Goal: Task Accomplishment & Management: Manage account settings

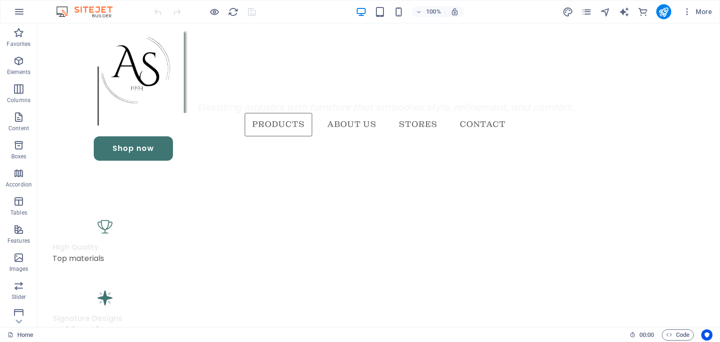
scroll to position [549, 0]
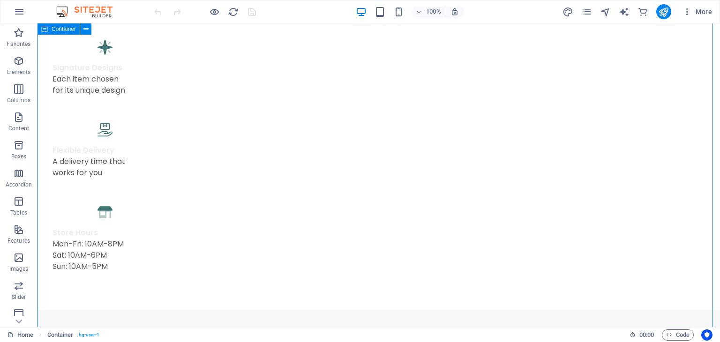
scroll to position [853, 0]
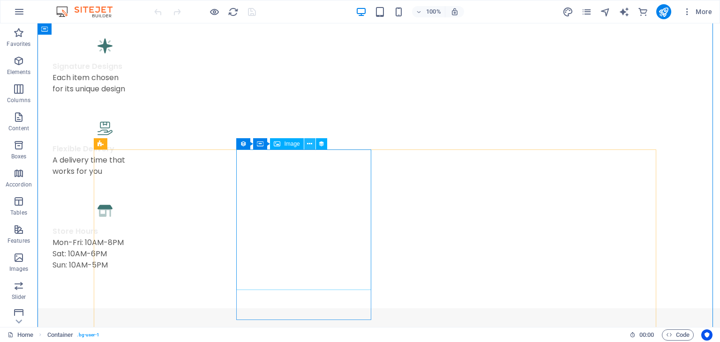
click at [306, 145] on button at bounding box center [309, 143] width 11 height 11
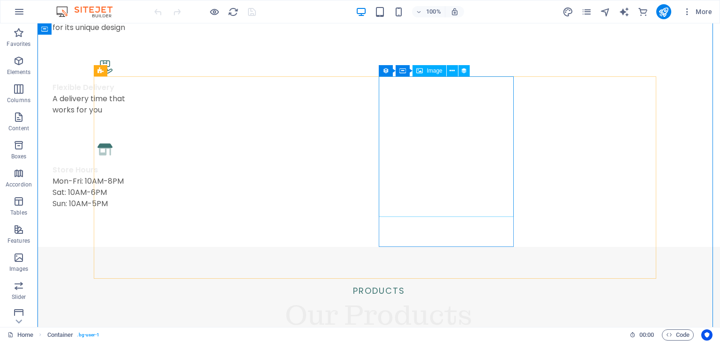
scroll to position [909, 0]
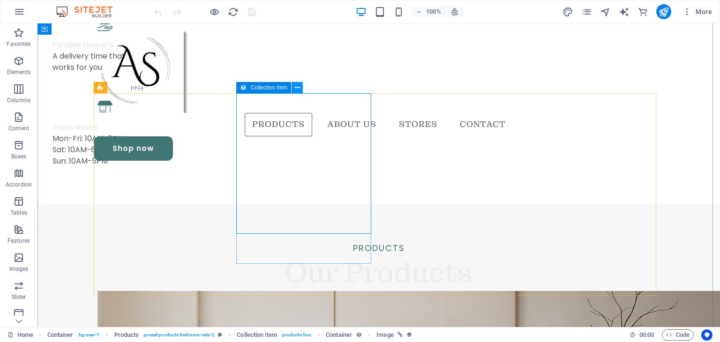
click at [298, 88] on icon at bounding box center [297, 88] width 5 height 10
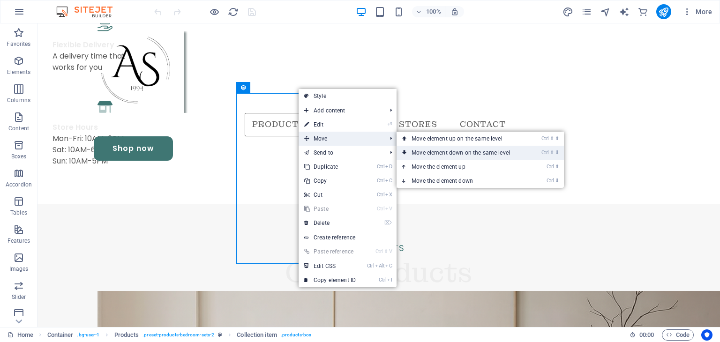
click at [429, 151] on link "Ctrl ⇧ ⬇ Move element down on the same level" at bounding box center [463, 153] width 132 height 14
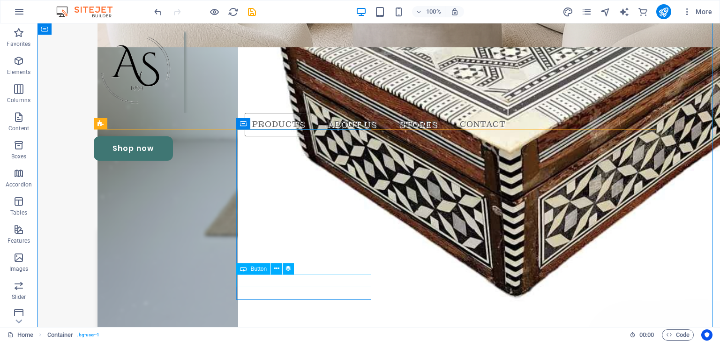
scroll to position [1378, 0]
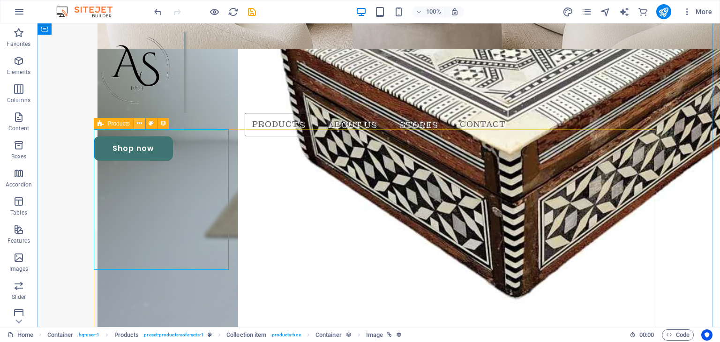
click at [140, 126] on icon at bounding box center [139, 124] width 5 height 10
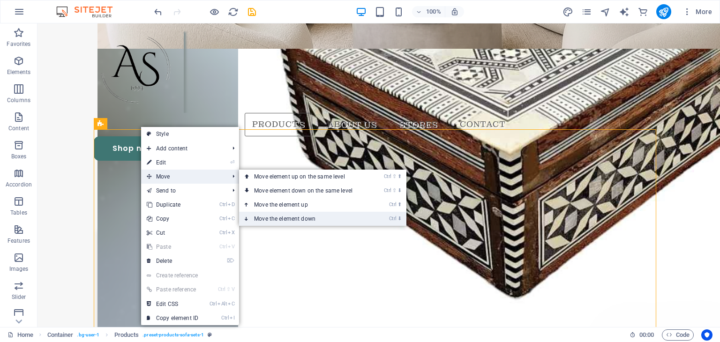
click at [274, 217] on link "Ctrl ⬇ Move the element down" at bounding box center [305, 219] width 132 height 14
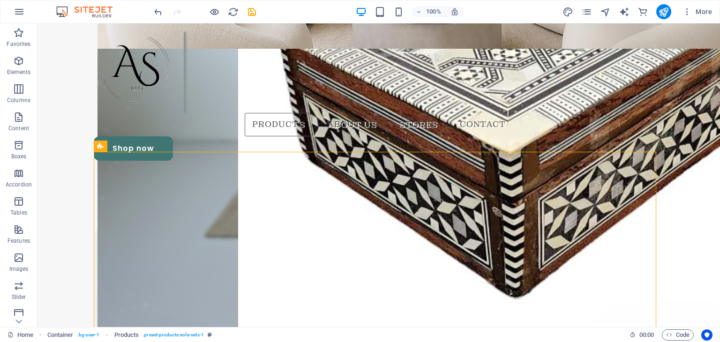
click at [151, 9] on div "100% More" at bounding box center [359, 11] width 719 height 23
click at [158, 11] on icon "undo" at bounding box center [158, 12] width 11 height 11
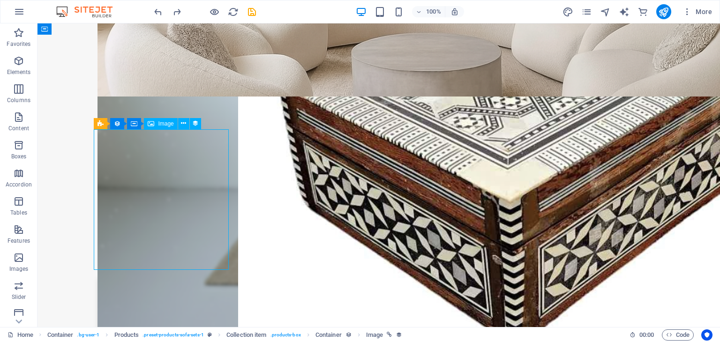
select select "px"
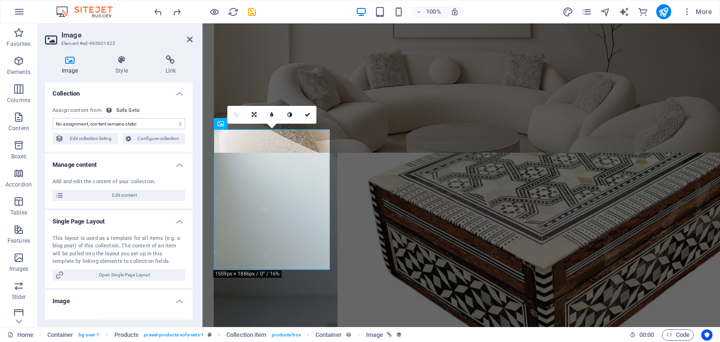
scroll to position [1389, 0]
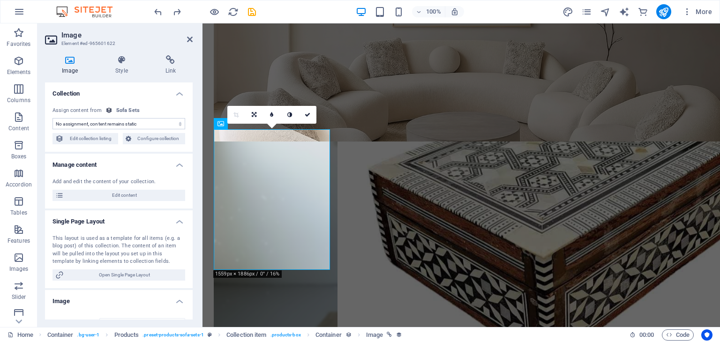
select select "image"
click at [188, 38] on icon at bounding box center [190, 40] width 6 height 8
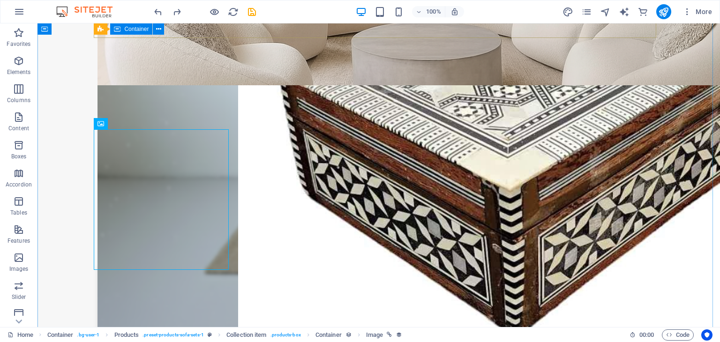
scroll to position [1378, 0]
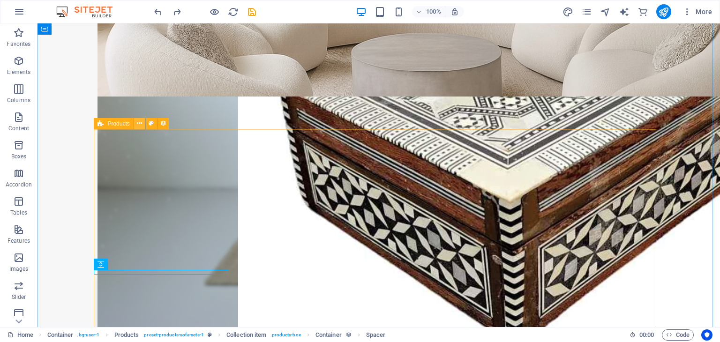
click at [142, 121] on icon at bounding box center [139, 124] width 5 height 10
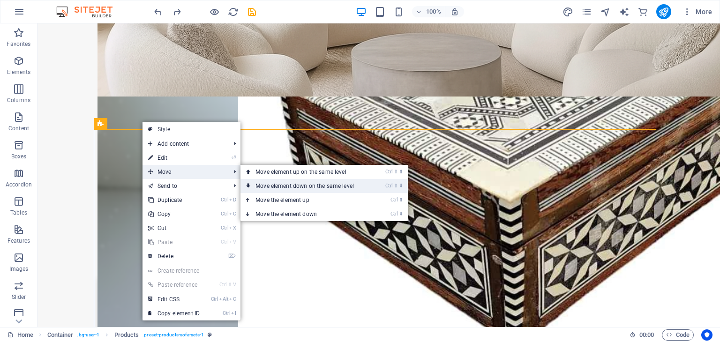
click at [279, 184] on link "Ctrl ⇧ ⬇ Move element down on the same level" at bounding box center [306, 186] width 132 height 14
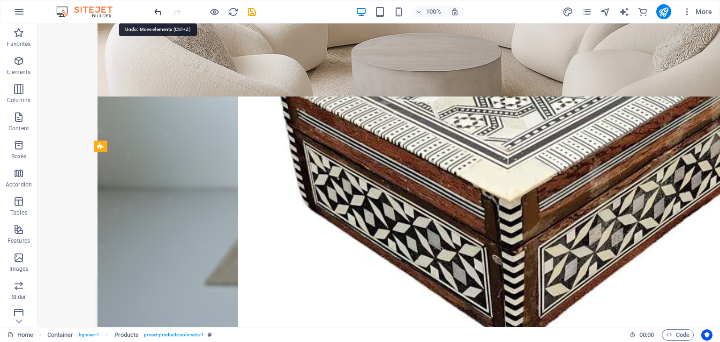
click at [156, 16] on icon "undo" at bounding box center [158, 12] width 11 height 11
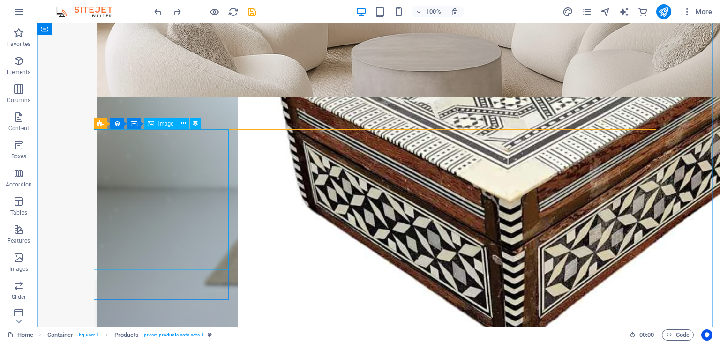
select select "image"
select select "px"
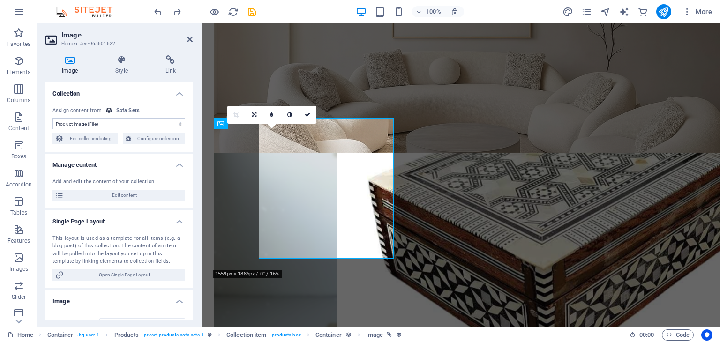
scroll to position [1389, 0]
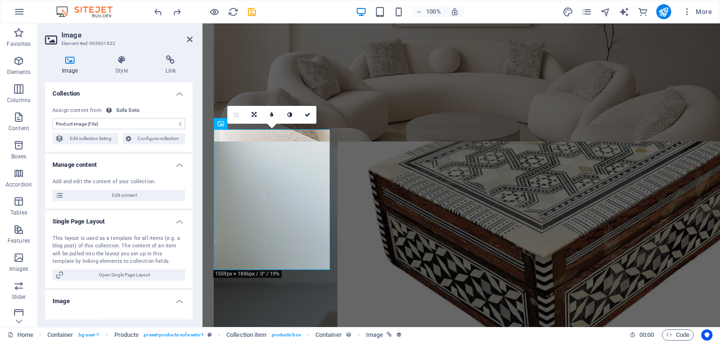
click at [189, 34] on h2 "Image" at bounding box center [126, 35] width 131 height 8
click at [189, 40] on icon at bounding box center [190, 40] width 6 height 8
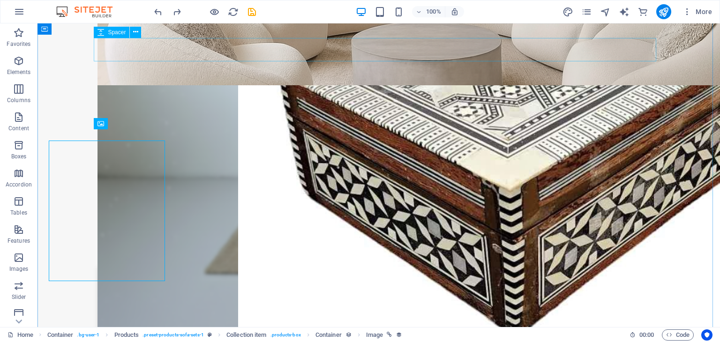
scroll to position [1378, 0]
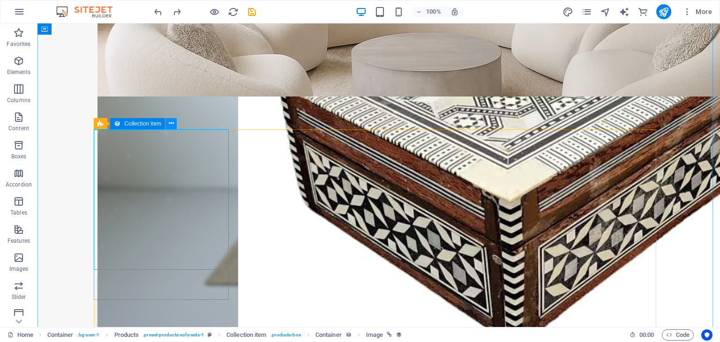
click at [171, 127] on icon at bounding box center [171, 124] width 5 height 10
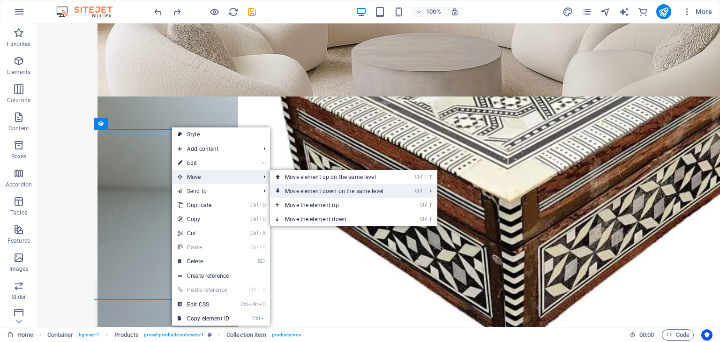
click at [309, 190] on link "Ctrl ⇧ ⬇ Move element down on the same level" at bounding box center [336, 191] width 132 height 14
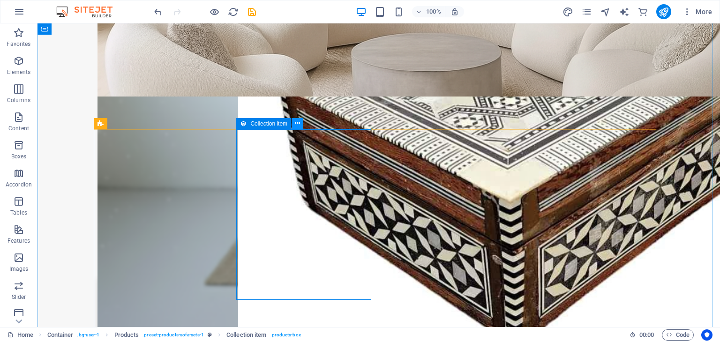
click at [296, 124] on icon at bounding box center [297, 124] width 5 height 10
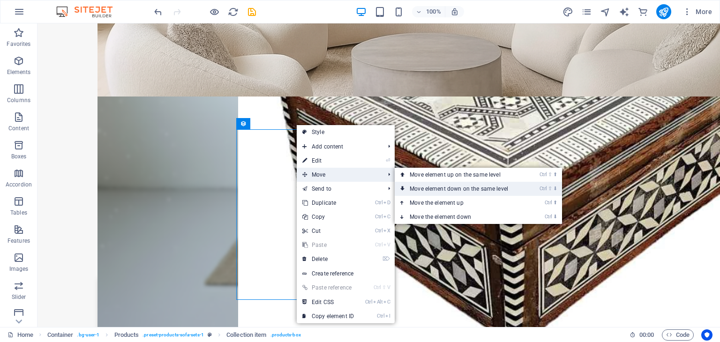
click at [415, 189] on link "Ctrl ⇧ ⬇ Move element down on the same level" at bounding box center [461, 189] width 132 height 14
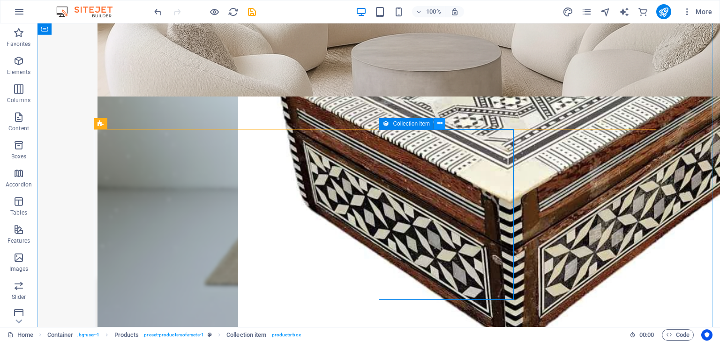
click at [439, 124] on icon at bounding box center [439, 124] width 5 height 10
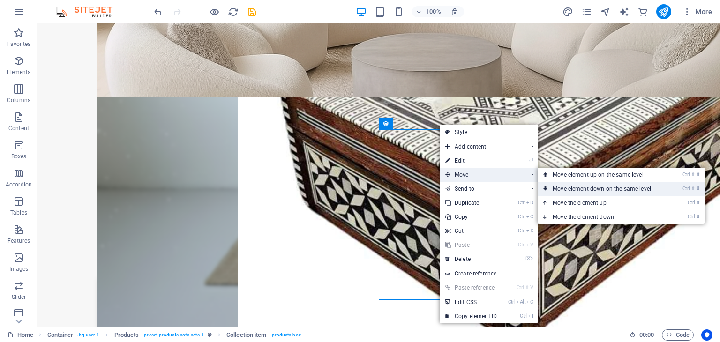
click at [563, 184] on link "Ctrl ⇧ ⬇ Move element down on the same level" at bounding box center [604, 189] width 132 height 14
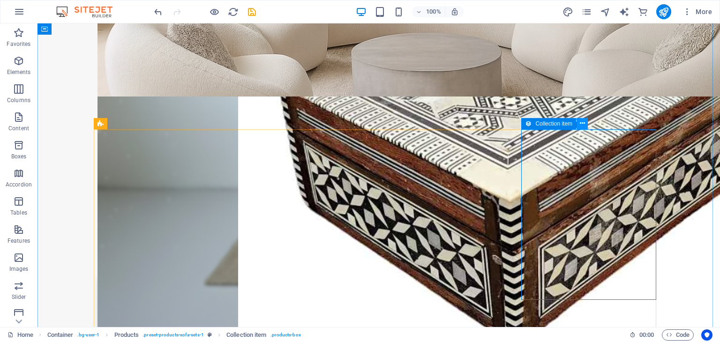
click at [582, 124] on icon at bounding box center [582, 124] width 5 height 10
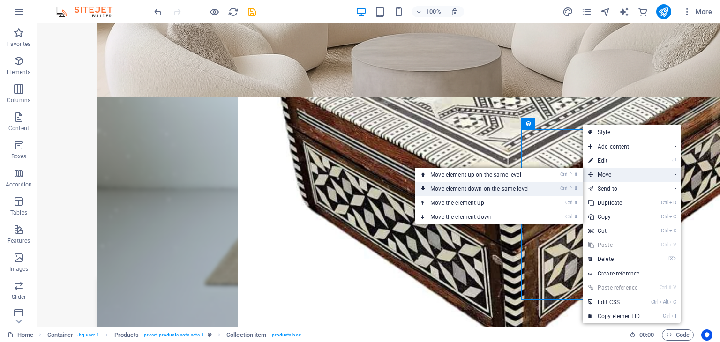
click at [551, 186] on li "Ctrl ⇧ ⬇ Move element down on the same level" at bounding box center [498, 189] width 167 height 14
click at [525, 187] on link "Ctrl ⇧ ⬇ Move element down on the same level" at bounding box center [481, 189] width 132 height 14
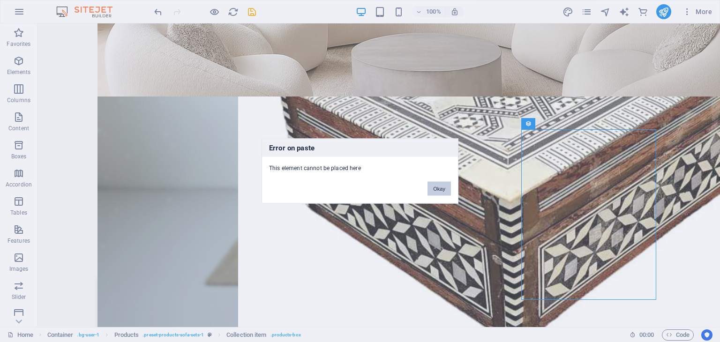
click at [435, 187] on button "Okay" at bounding box center [439, 189] width 23 height 14
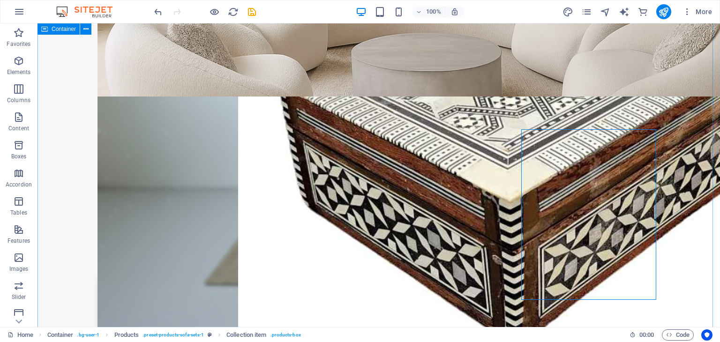
scroll to position [1432, 0]
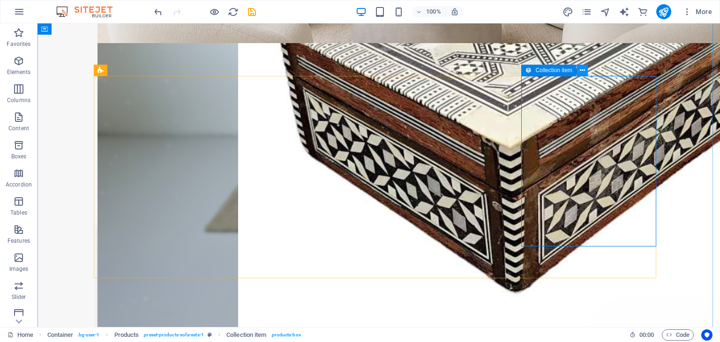
click at [580, 71] on icon at bounding box center [582, 71] width 5 height 10
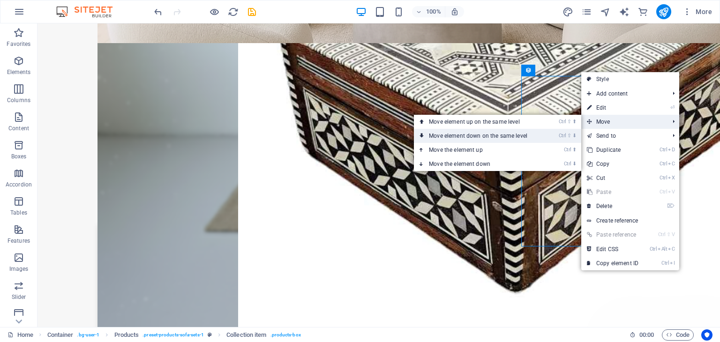
click at [482, 135] on link "Ctrl ⇧ ⬇ Move element down on the same level" at bounding box center [480, 136] width 132 height 14
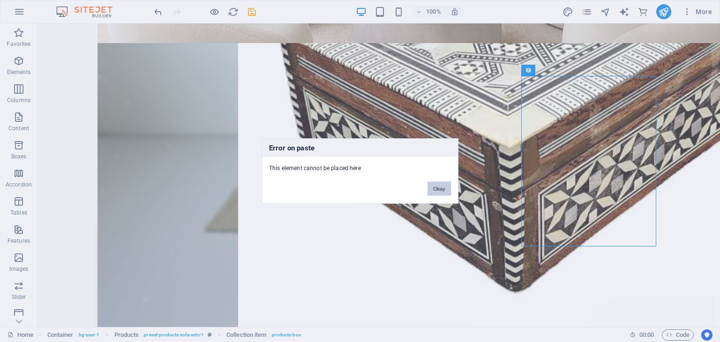
click at [430, 187] on button "Okay" at bounding box center [439, 189] width 23 height 14
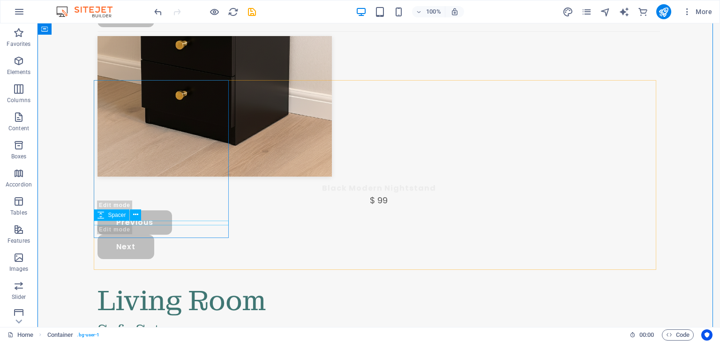
scroll to position [2413, 0]
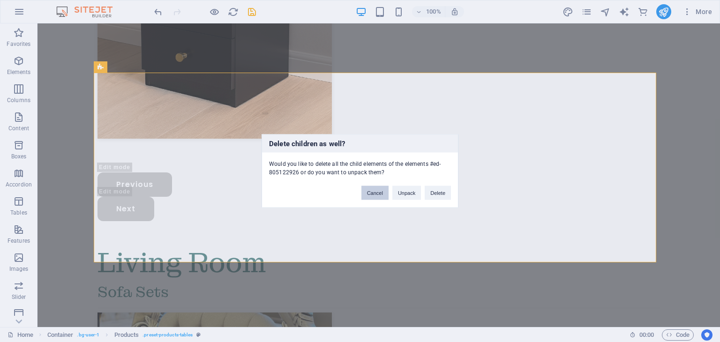
click at [376, 188] on button "Cancel" at bounding box center [374, 193] width 27 height 14
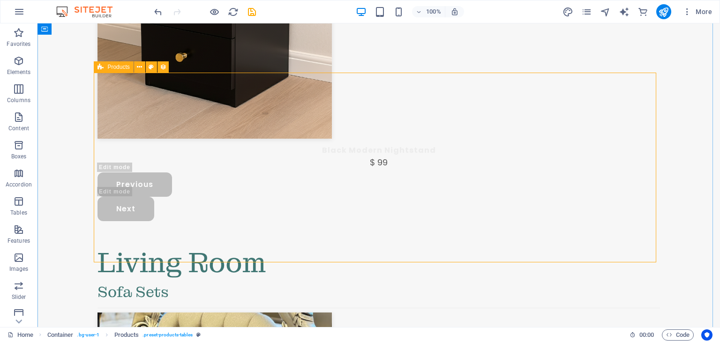
select select "6880440fb35e18455c045ca8"
select select "createdAt_DESC"
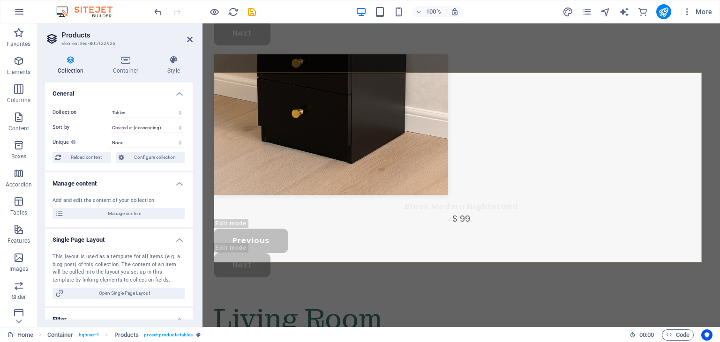
scroll to position [2429, 0]
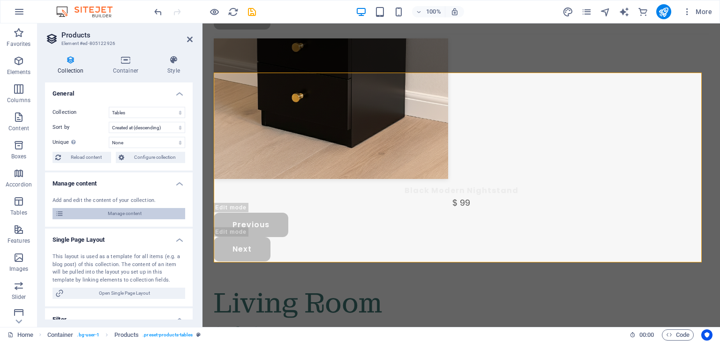
click at [141, 212] on span "Manage content" at bounding box center [125, 213] width 116 height 11
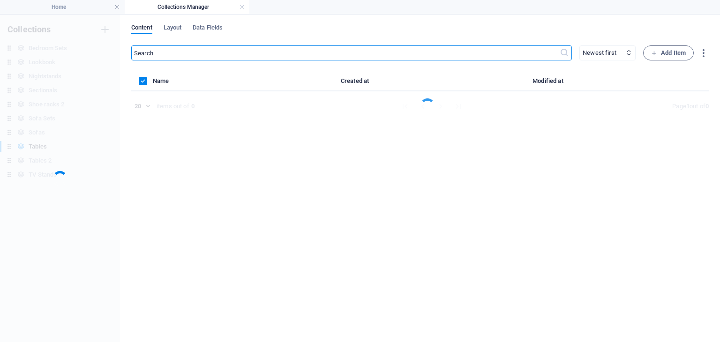
scroll to position [0, 0]
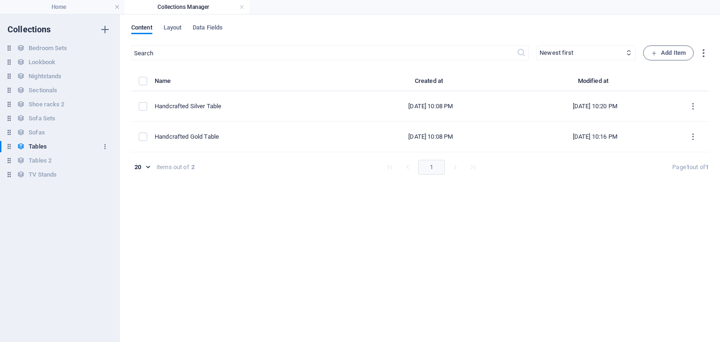
click at [103, 148] on icon "button" at bounding box center [105, 146] width 7 height 7
click at [249, 108] on div at bounding box center [360, 171] width 720 height 342
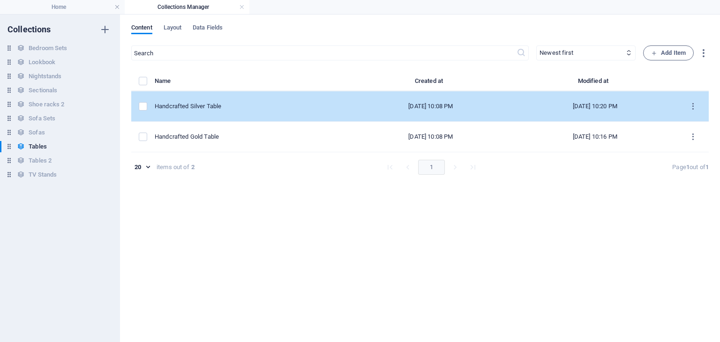
click at [241, 103] on div "Handcrafted Silver Table" at bounding box center [248, 106] width 187 height 8
select select "In stock"
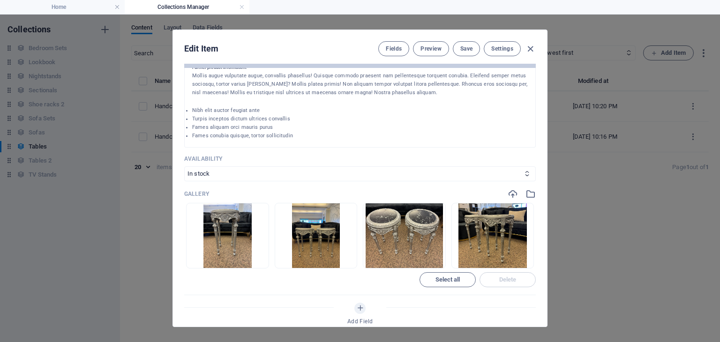
scroll to position [312, 0]
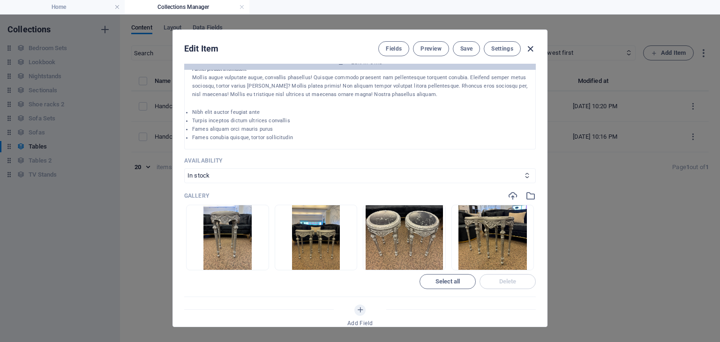
click at [530, 45] on icon "button" at bounding box center [530, 49] width 11 height 11
type input "handcrafted-silver-table"
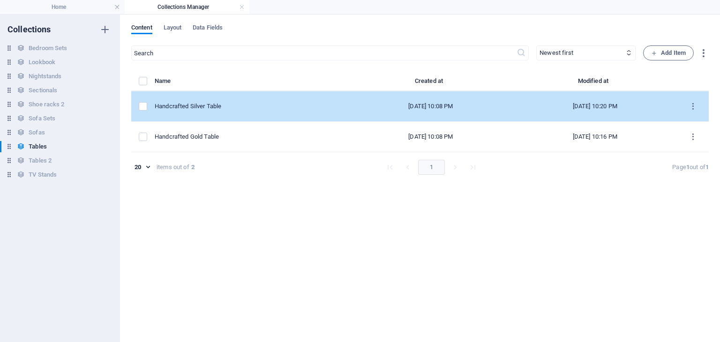
scroll to position [0, 0]
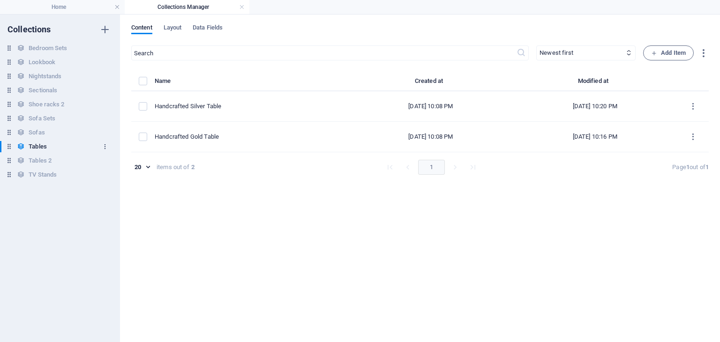
click at [105, 149] on icon "button" at bounding box center [105, 146] width 7 height 7
click at [112, 208] on h6 "Delete" at bounding box center [112, 210] width 25 height 11
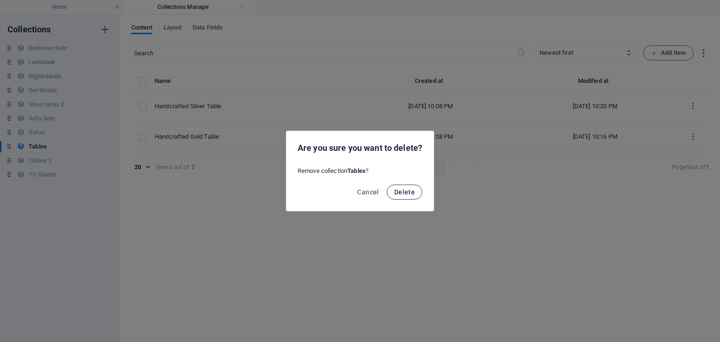
click at [411, 190] on span "Delete" at bounding box center [404, 192] width 21 height 8
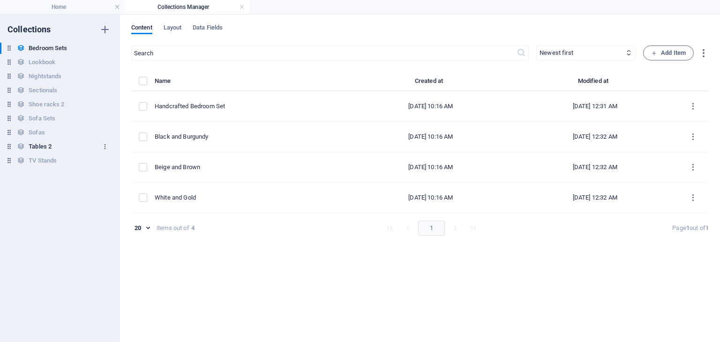
click at [107, 147] on icon "button" at bounding box center [105, 146] width 7 height 7
click at [105, 168] on h6 "Rename" at bounding box center [112, 165] width 25 height 11
click at [71, 148] on input "Tables 2" at bounding box center [64, 146] width 70 height 11
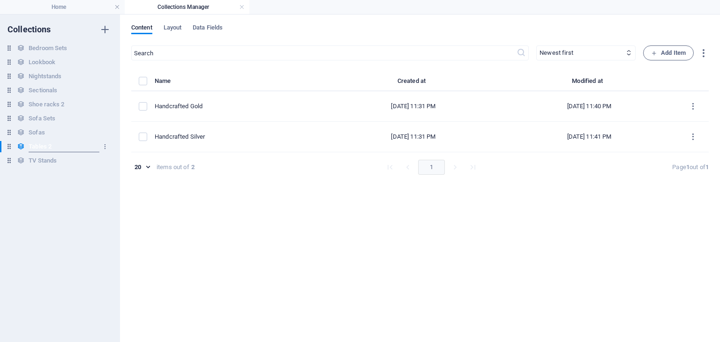
type input "Tables"
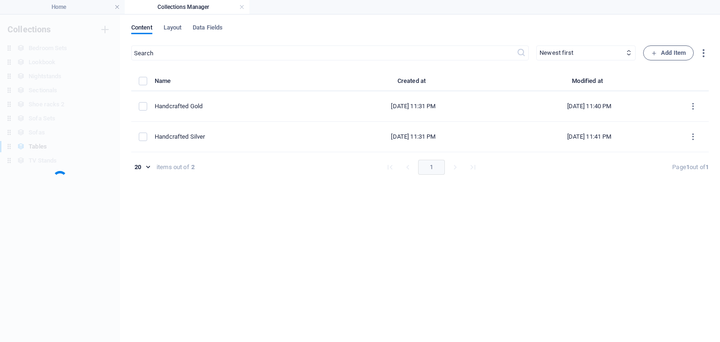
click at [64, 208] on div "Collections Bedroom Sets Bedroom Sets Lookbook Lookbook Nightstands Nightstands…" at bounding box center [60, 179] width 120 height 328
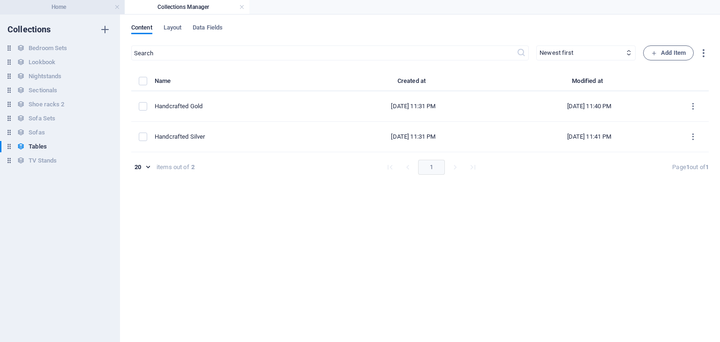
click at [81, 10] on h4 "Home" at bounding box center [62, 7] width 125 height 10
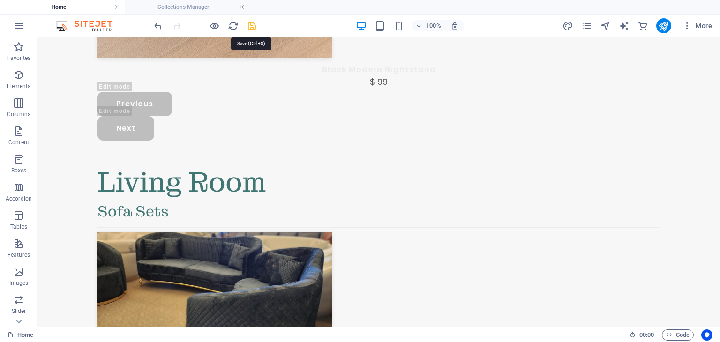
click at [247, 29] on icon "save" at bounding box center [252, 26] width 11 height 11
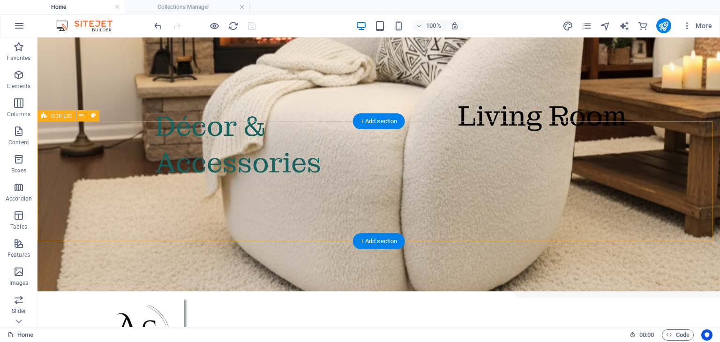
scroll to position [0, 0]
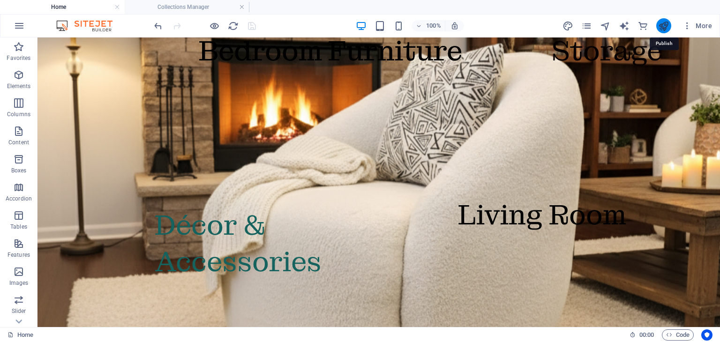
click at [662, 24] on icon "publish" at bounding box center [663, 26] width 11 height 11
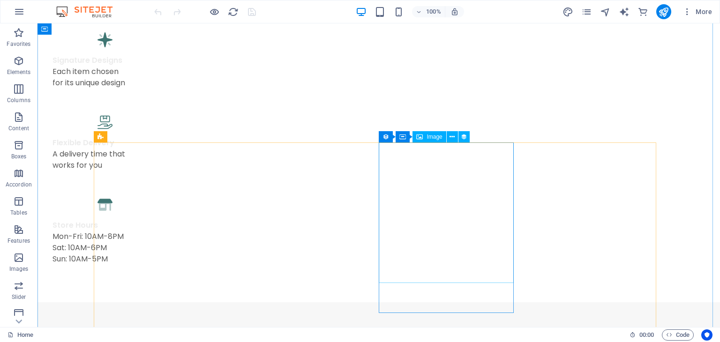
scroll to position [860, 0]
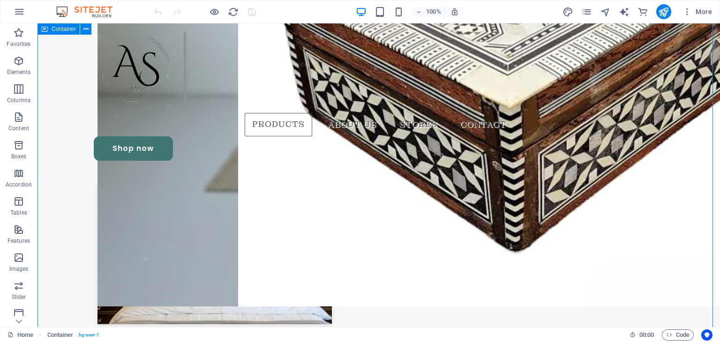
scroll to position [1404, 0]
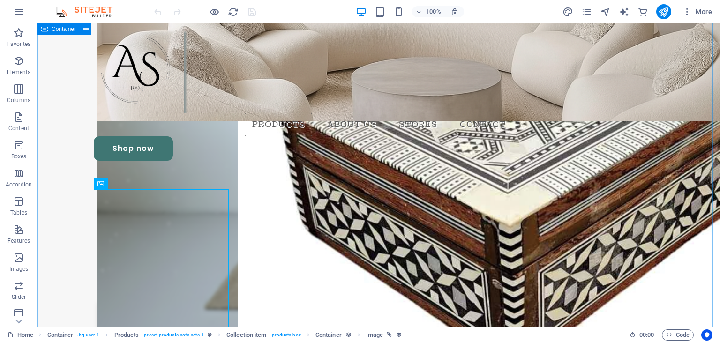
scroll to position [1305, 0]
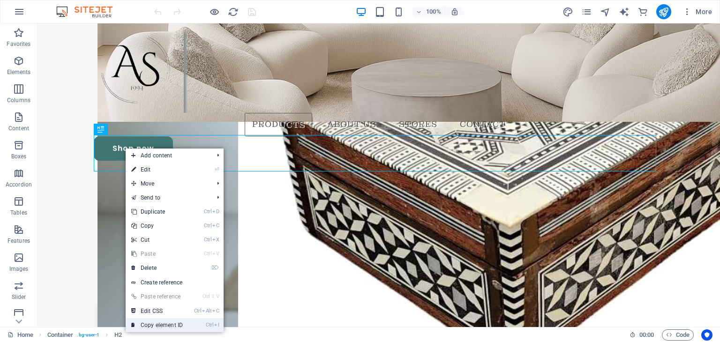
click at [163, 322] on link "Ctrl I Copy element ID" at bounding box center [157, 325] width 63 height 14
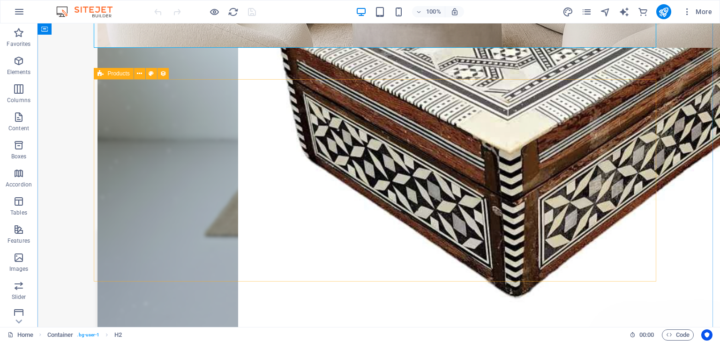
scroll to position [1431, 0]
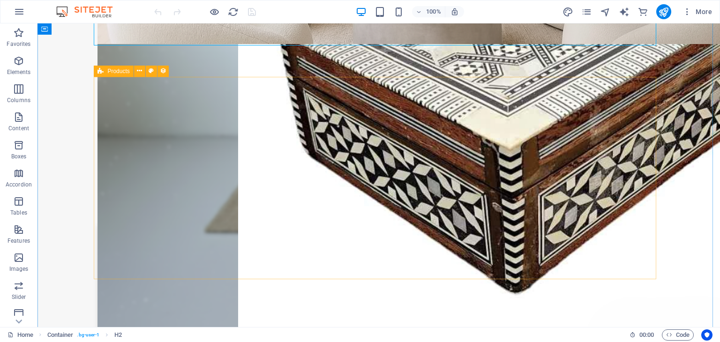
select select "68d16f2dc910526bd60fc1c5"
select select "createdAt_DESC"
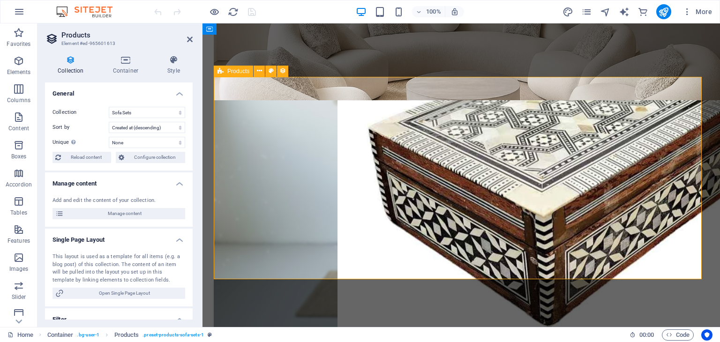
scroll to position [1442, 0]
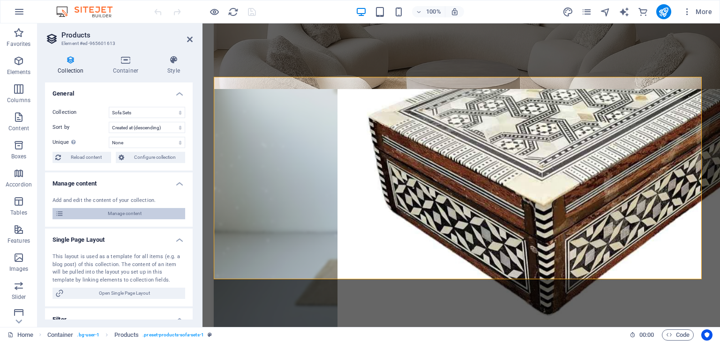
click at [124, 210] on span "Manage content" at bounding box center [125, 213] width 116 height 11
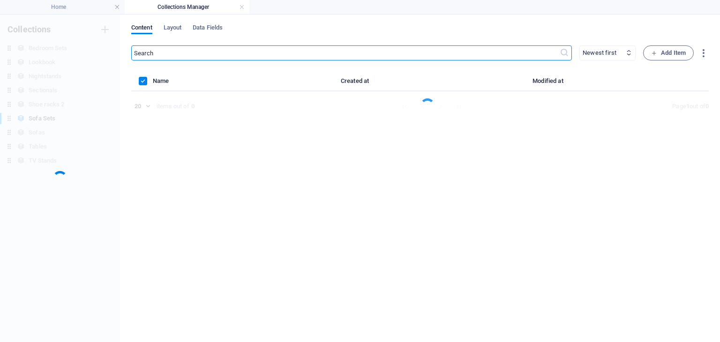
scroll to position [0, 0]
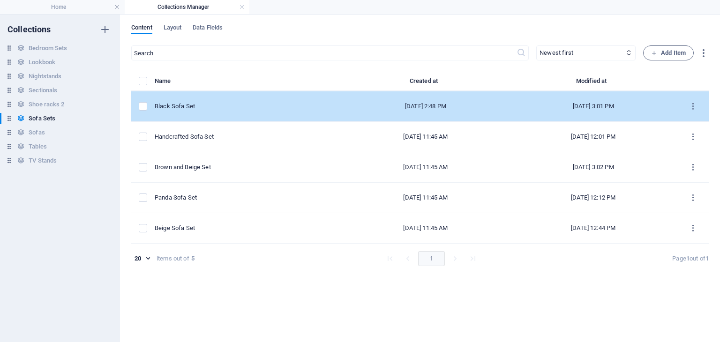
click at [213, 107] on div "Black Sofa Set" at bounding box center [245, 106] width 180 height 8
select select "In stock"
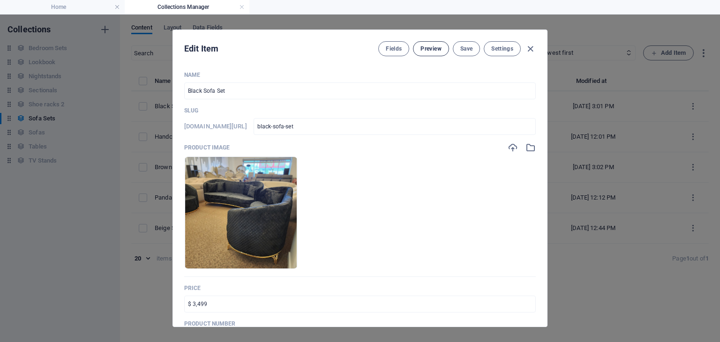
click at [428, 47] on span "Preview" at bounding box center [431, 49] width 21 height 8
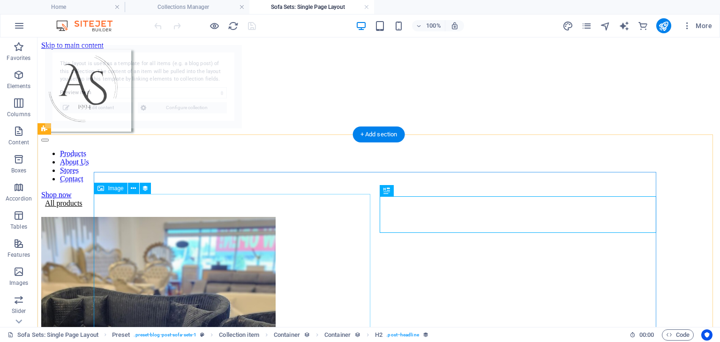
select select "68d19a0df4808957a10ce4e2"
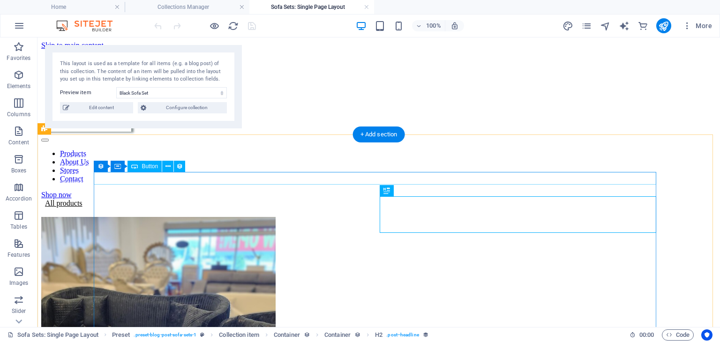
click at [143, 199] on div "All products" at bounding box center [378, 203] width 675 height 8
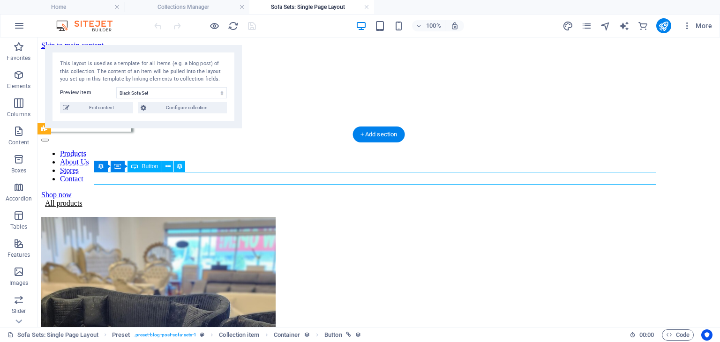
click at [143, 199] on div "All products" at bounding box center [378, 203] width 675 height 8
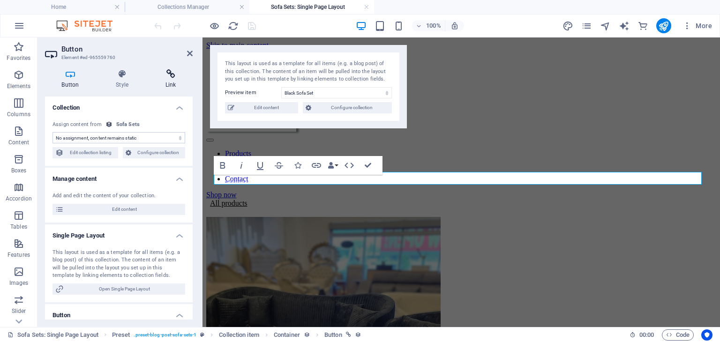
click at [174, 77] on icon at bounding box center [171, 73] width 44 height 9
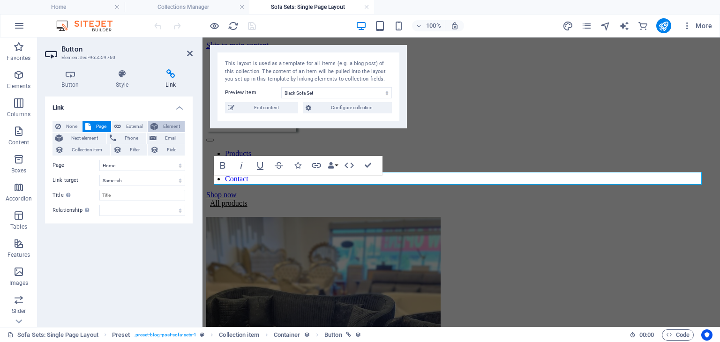
click at [165, 129] on span "Element" at bounding box center [171, 126] width 21 height 11
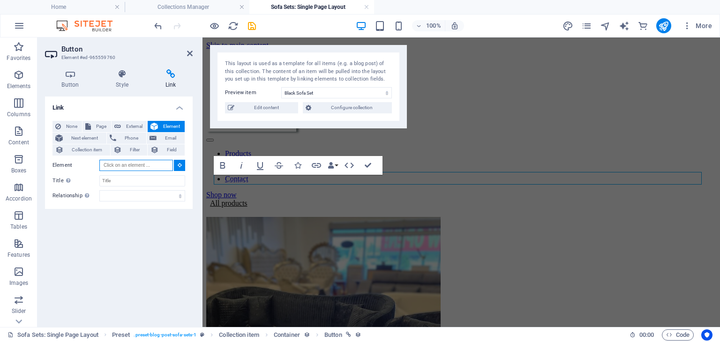
paste input "#ed-805003462"
click at [148, 168] on input "#ed-805003462" at bounding box center [136, 165] width 74 height 11
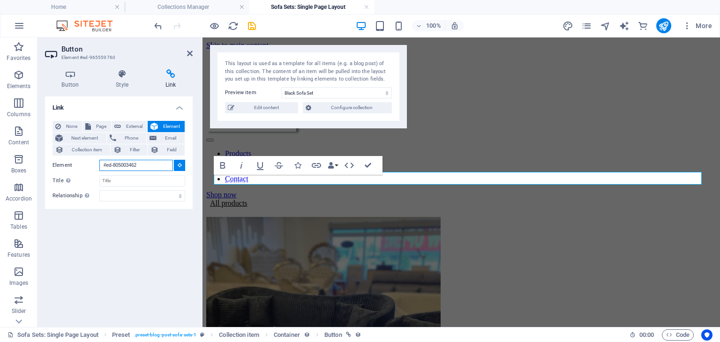
type input "#ed-805003462"
click at [112, 220] on div "Link None Page External Element Next element Phone Email Collection item Filter…" at bounding box center [119, 208] width 148 height 223
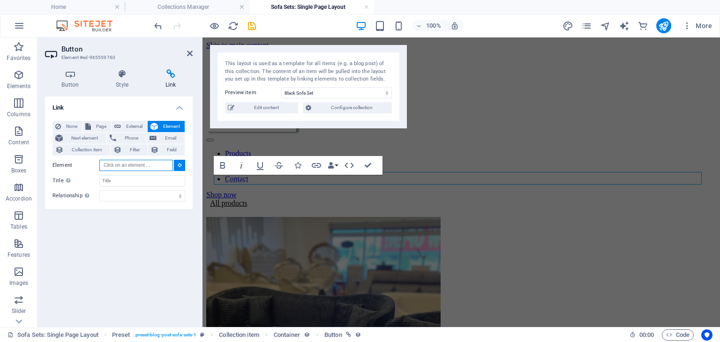
click at [141, 167] on input "Element" at bounding box center [136, 165] width 74 height 11
paste input "#ed-805003462"
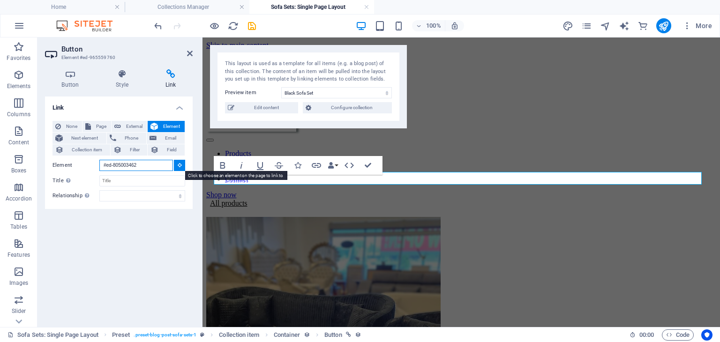
type input "#ed-805003462"
click at [178, 165] on icon at bounding box center [180, 165] width 4 height 5
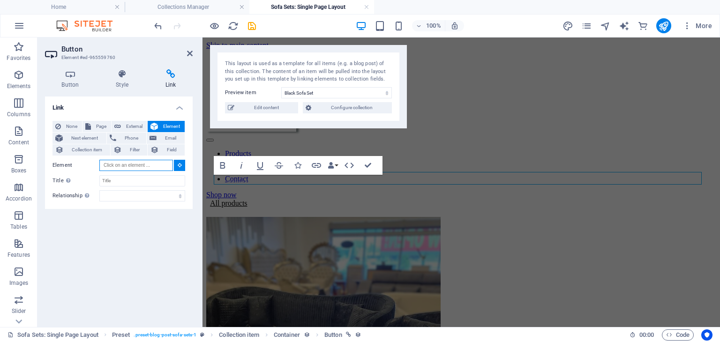
click at [152, 165] on input "Element" at bounding box center [136, 165] width 74 height 11
click at [118, 126] on icon at bounding box center [117, 126] width 7 height 11
select select "blank"
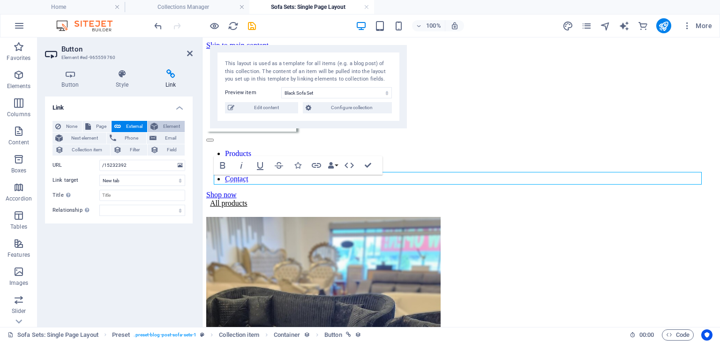
click at [163, 124] on span "Element" at bounding box center [171, 126] width 21 height 11
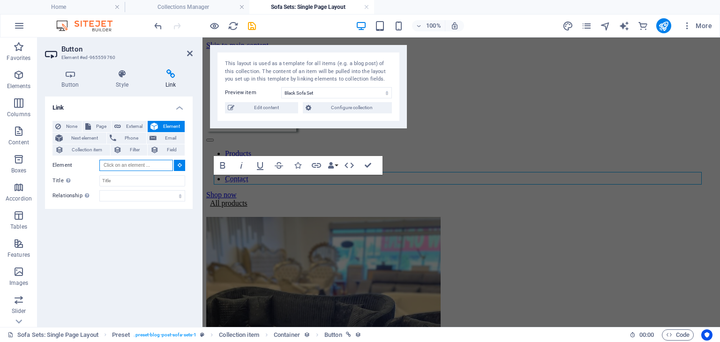
click at [146, 165] on input "Element" at bounding box center [136, 165] width 74 height 11
paste input "#ed-805003462"
click at [113, 167] on input "#ed-805003462" at bounding box center [136, 165] width 74 height 11
click at [156, 167] on input "805003462" at bounding box center [136, 165] width 74 height 11
type input "805003462"
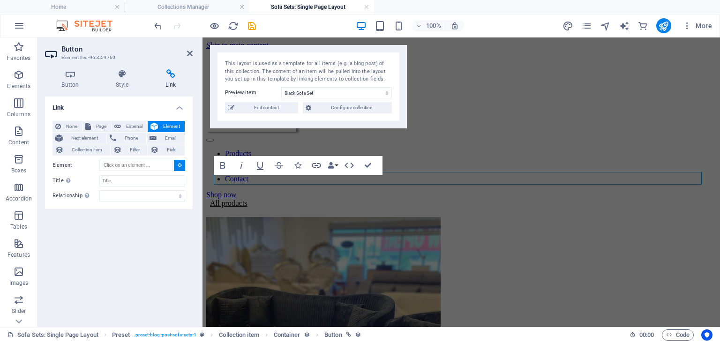
click at [128, 242] on div "Link None Page External Element Next element Phone Email Collection item Filter…" at bounding box center [119, 208] width 148 height 223
click at [135, 165] on input "Element" at bounding box center [136, 165] width 74 height 11
click at [182, 165] on button at bounding box center [179, 165] width 11 height 11
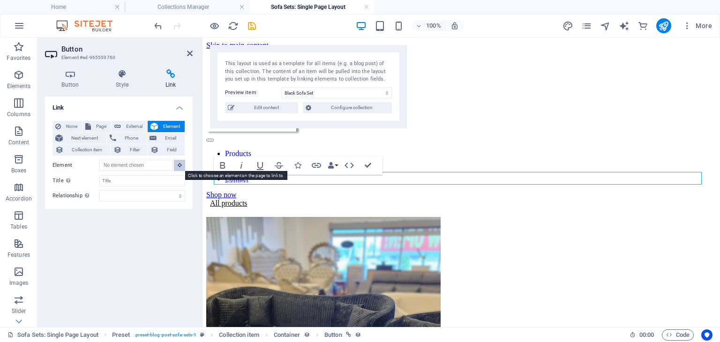
click at [180, 166] on icon at bounding box center [180, 165] width 4 height 5
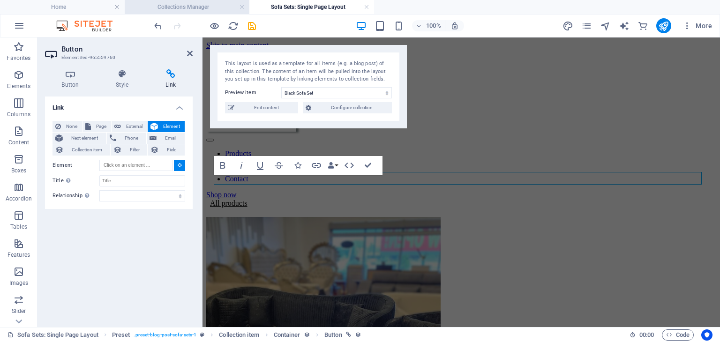
click at [213, 2] on h4 "Collections Manager" at bounding box center [187, 7] width 125 height 10
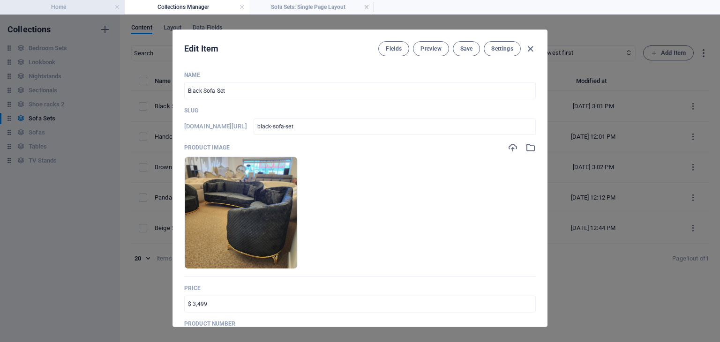
click at [88, 6] on h4 "Home" at bounding box center [62, 7] width 125 height 10
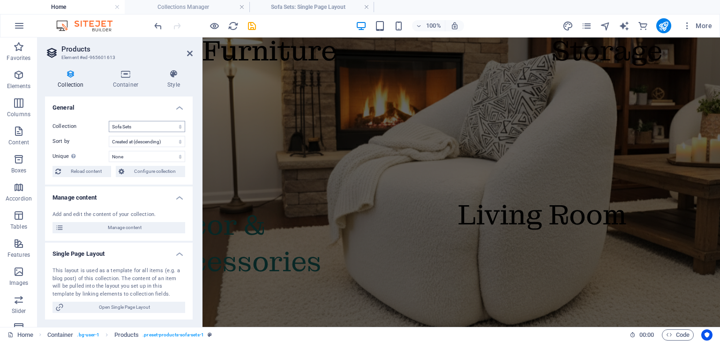
scroll to position [1495, 0]
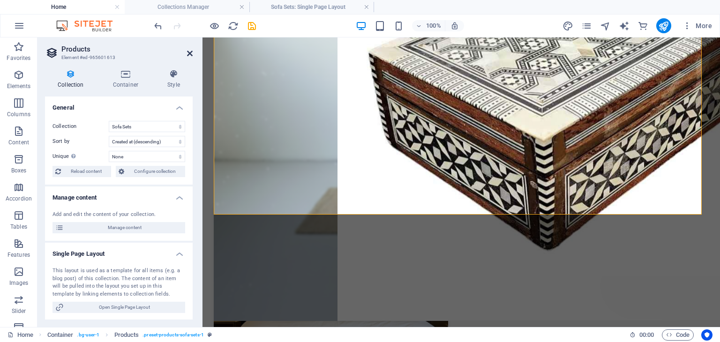
click at [189, 55] on icon at bounding box center [190, 54] width 6 height 8
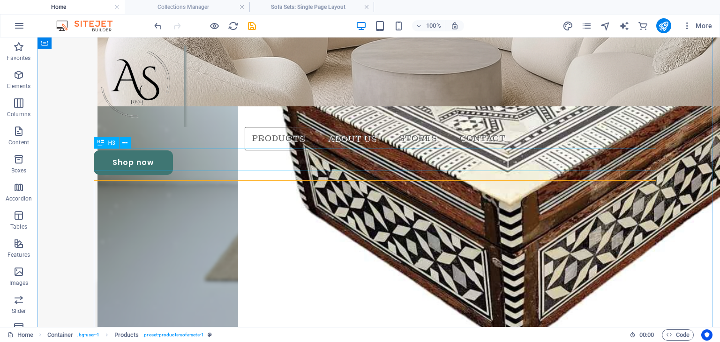
scroll to position [1311, 0]
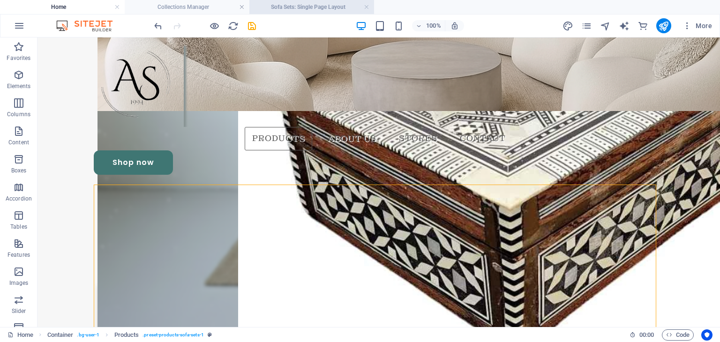
click at [281, 6] on h4 "Sofa Sets: Single Page Layout" at bounding box center [311, 7] width 125 height 10
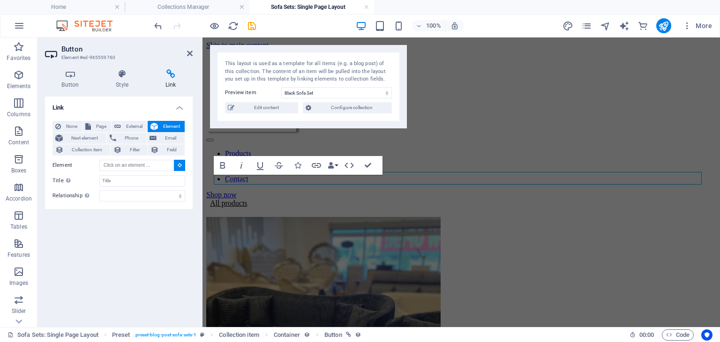
scroll to position [0, 0]
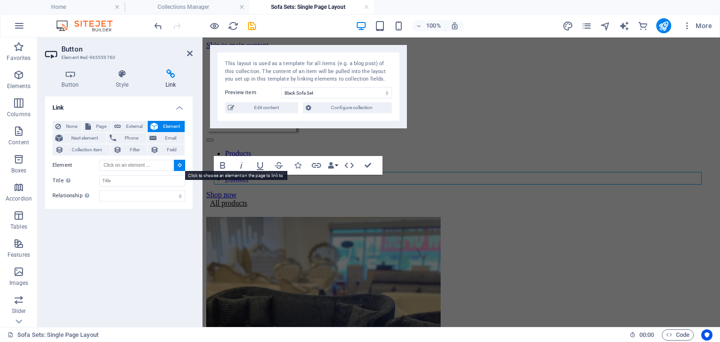
click at [178, 165] on icon at bounding box center [180, 165] width 4 height 5
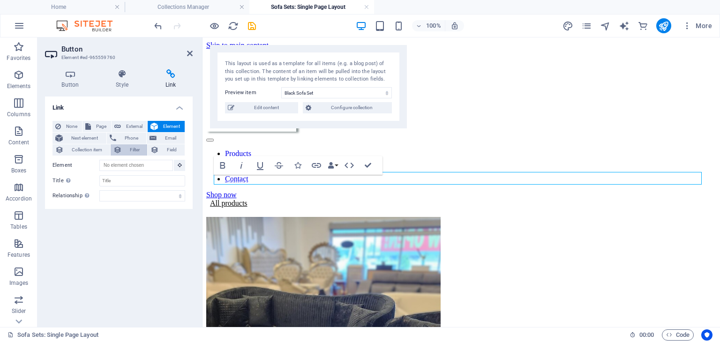
click at [129, 149] on span "Filter" at bounding box center [135, 149] width 20 height 11
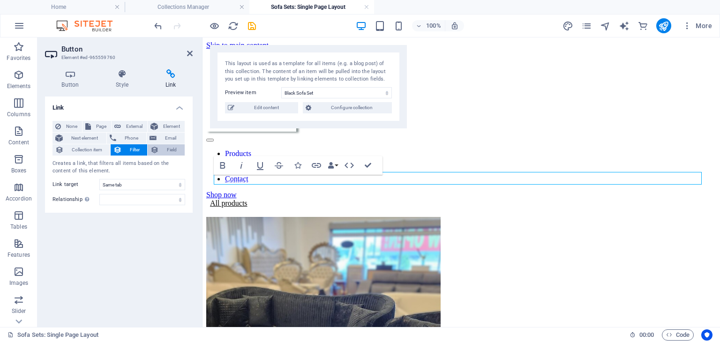
click at [160, 147] on button "Field" at bounding box center [166, 149] width 37 height 11
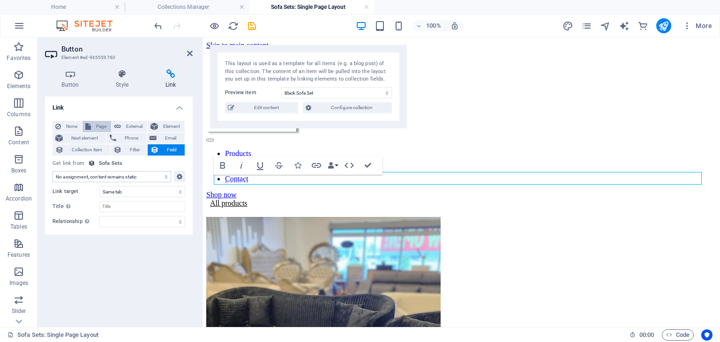
click at [97, 122] on span "Page" at bounding box center [101, 126] width 15 height 11
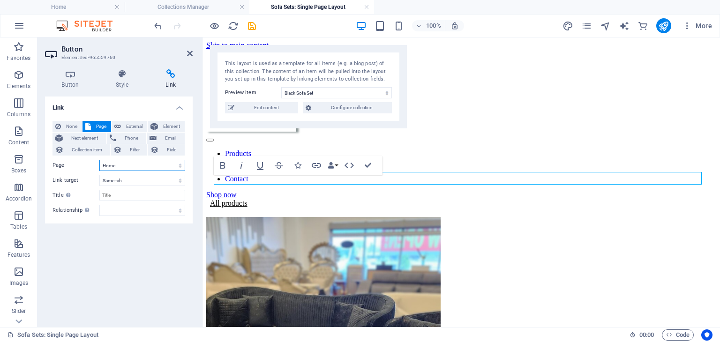
click at [131, 168] on select "Home Contact Privacy Legal Notice" at bounding box center [142, 165] width 86 height 11
click at [99, 160] on select "Home Contact Privacy Legal Notice" at bounding box center [142, 165] width 86 height 11
click at [126, 179] on select "New tab Same tab Overlay" at bounding box center [142, 180] width 86 height 11
click at [129, 200] on input "Title Additional link description, should not be the same as the link text. The…" at bounding box center [142, 195] width 86 height 11
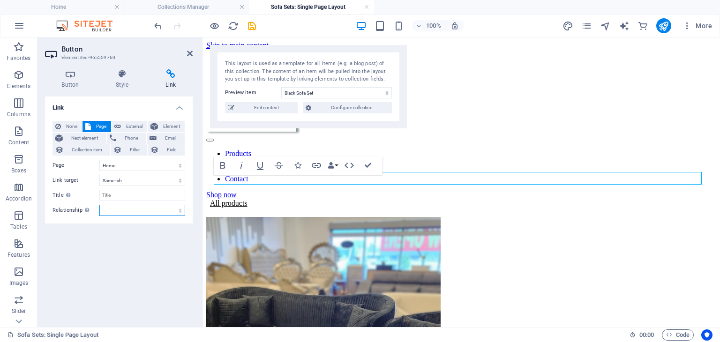
click at [129, 212] on select "alternate author bookmark external help license next nofollow noreferrer noopen…" at bounding box center [142, 210] width 86 height 11
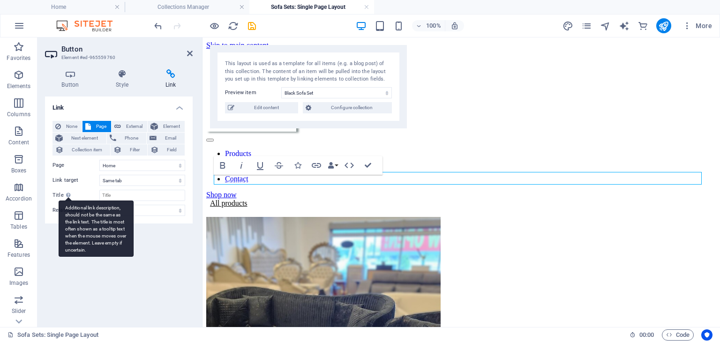
click at [71, 201] on div "Additional link description, should not be the same as the link text. The title…" at bounding box center [96, 229] width 75 height 56
click at [99, 197] on input "Title Additional link description, should not be the same as the link text. The…" at bounding box center [142, 195] width 86 height 11
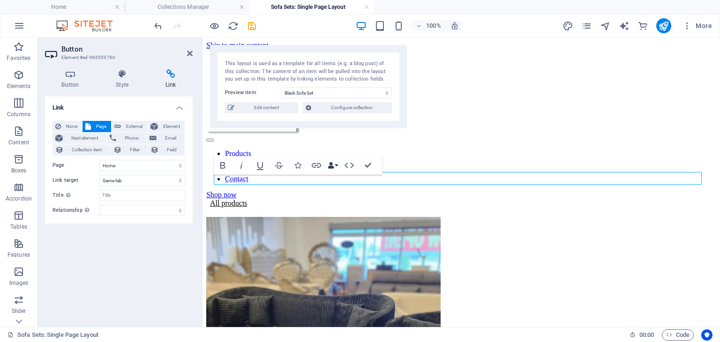
click at [332, 167] on icon "button" at bounding box center [331, 165] width 7 height 7
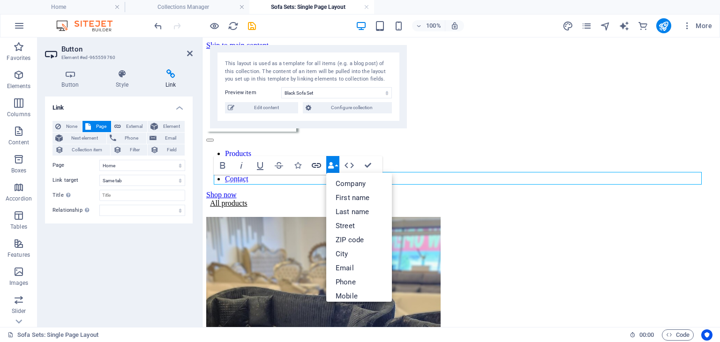
click at [315, 165] on icon "button" at bounding box center [316, 165] width 9 height 5
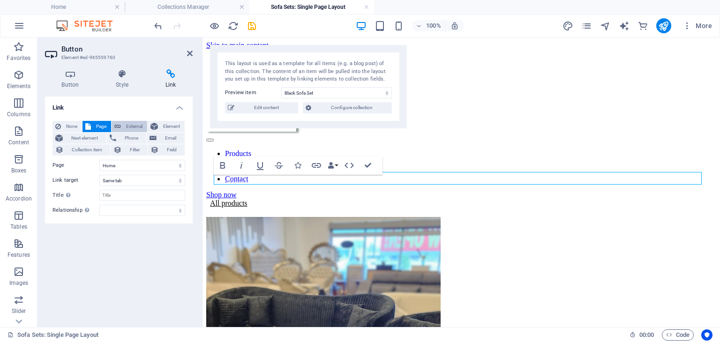
click at [133, 127] on span "External" at bounding box center [134, 126] width 21 height 11
select select "blank"
click at [159, 124] on button "Element" at bounding box center [166, 126] width 37 height 11
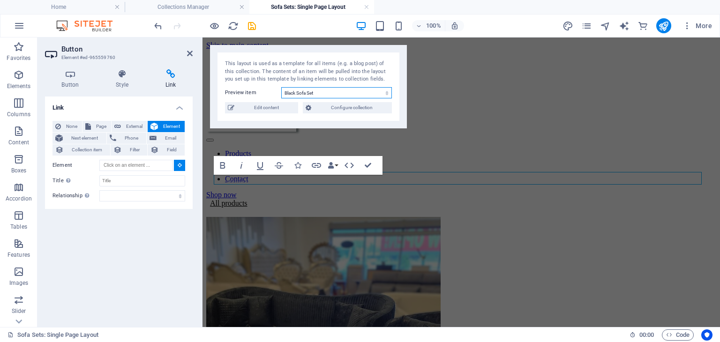
click at [333, 92] on select "Black Sofa Set Handcrafted Sofa Set Brown and Beige Set Panda Sofa Set Beige So…" at bounding box center [336, 92] width 111 height 11
click at [330, 89] on select "Black Sofa Set Handcrafted Sofa Set Brown and Beige Set Panda Sofa Set Beige So…" at bounding box center [336, 92] width 111 height 11
click at [345, 108] on span "Configure collection" at bounding box center [351, 107] width 75 height 11
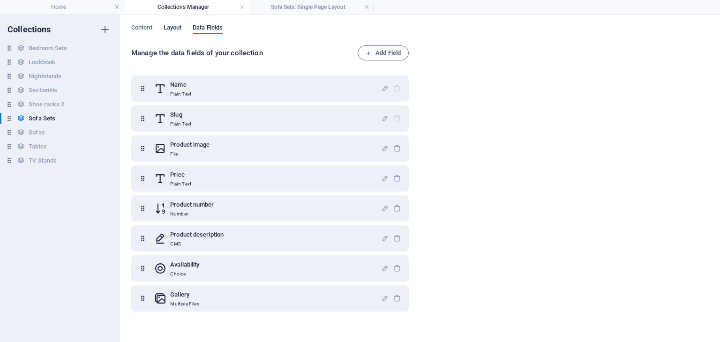
click at [180, 25] on span "Layout" at bounding box center [173, 28] width 18 height 13
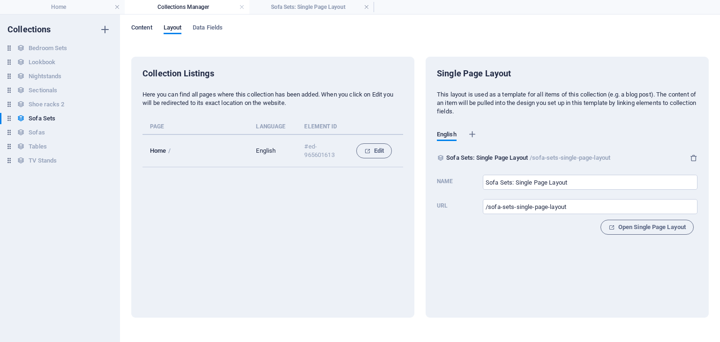
click at [148, 27] on span "Content" at bounding box center [141, 28] width 21 height 13
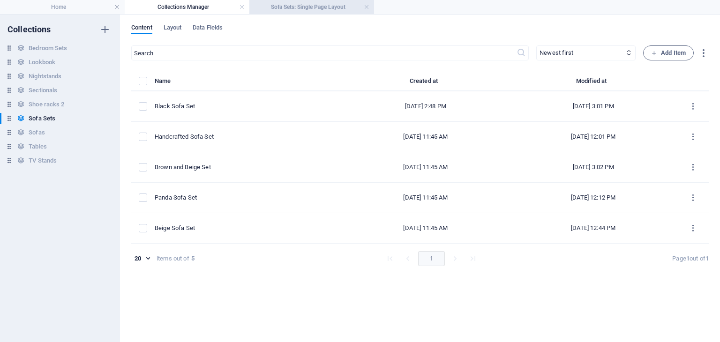
click at [295, 9] on h4 "Sofa Sets: Single Page Layout" at bounding box center [311, 7] width 125 height 10
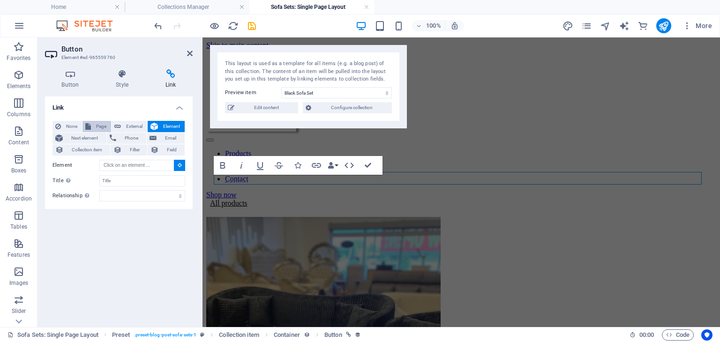
click at [91, 127] on button "Page" at bounding box center [97, 126] width 29 height 11
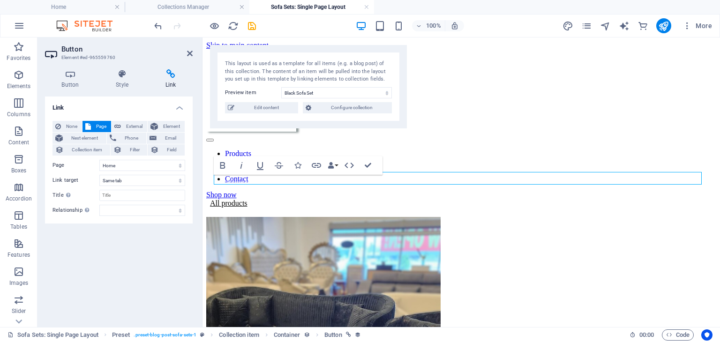
click at [114, 247] on div "Link None Page External Element Next element Phone Email Collection item Filter…" at bounding box center [119, 208] width 148 height 223
click at [71, 78] on icon at bounding box center [70, 73] width 51 height 9
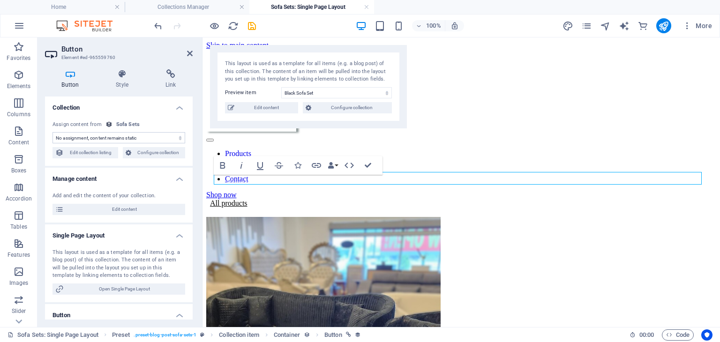
click at [124, 138] on select "No assignment, content remains static Created at (Date) Updated at (Date) Name …" at bounding box center [119, 137] width 133 height 11
click at [116, 139] on select "No assignment, content remains static Created at (Date) Updated at (Date) Name …" at bounding box center [119, 137] width 133 height 11
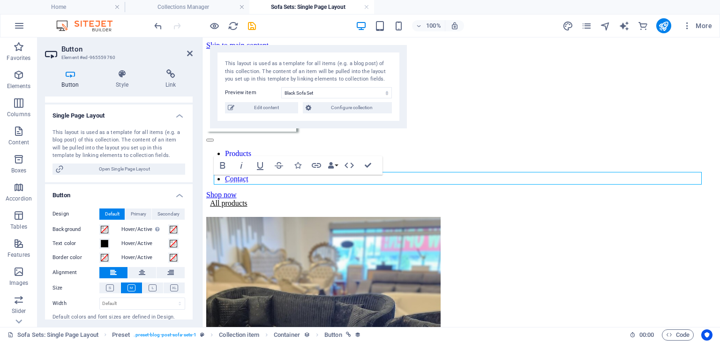
scroll to position [144, 0]
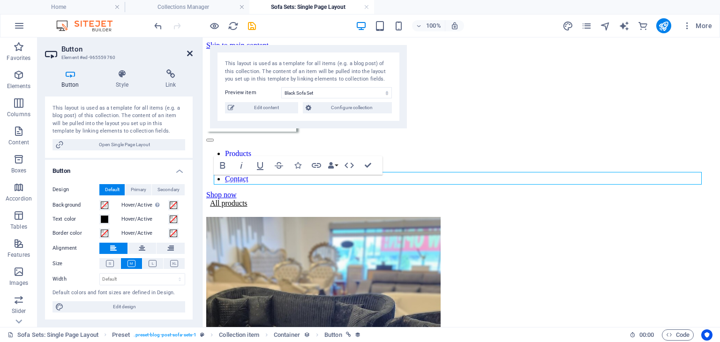
click at [191, 53] on icon at bounding box center [190, 54] width 6 height 8
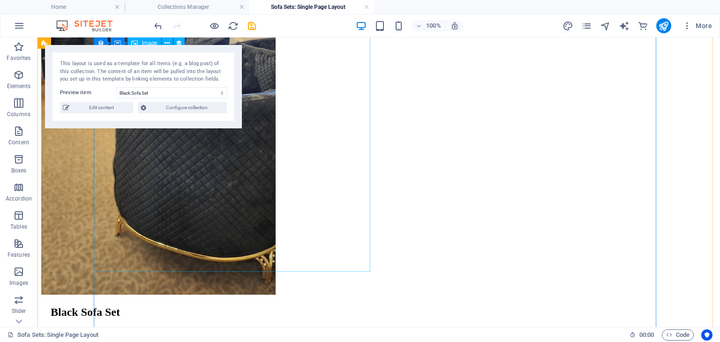
scroll to position [0, 0]
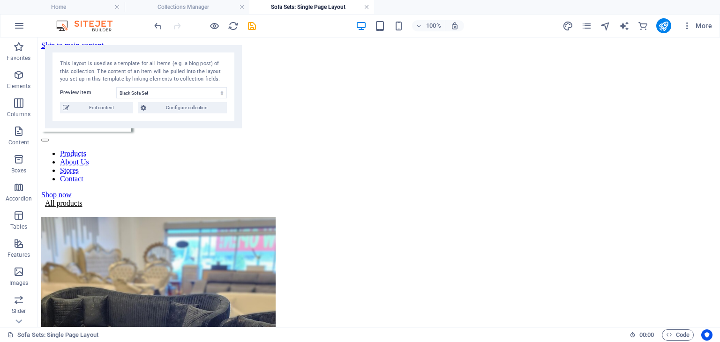
click at [366, 7] on link at bounding box center [367, 7] width 6 height 9
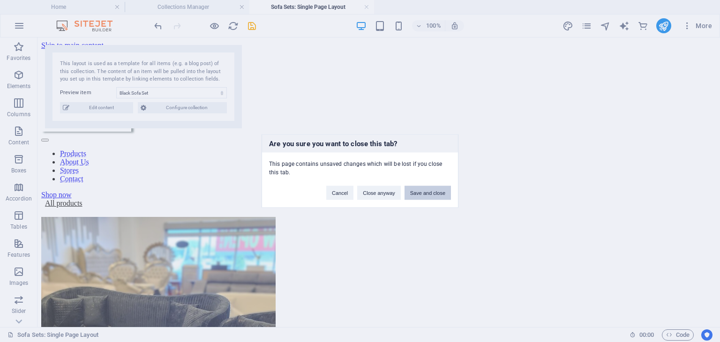
click at [422, 194] on button "Save and close" at bounding box center [428, 193] width 46 height 14
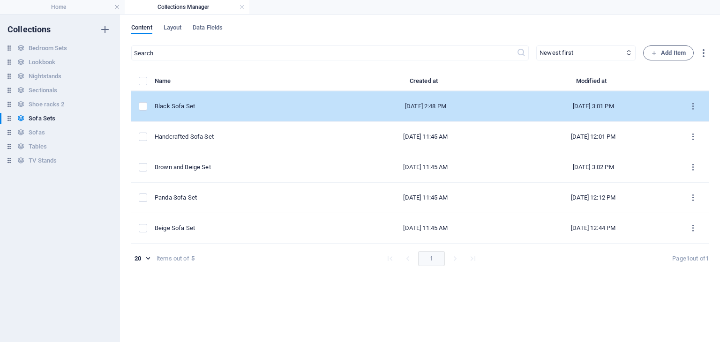
click at [203, 105] on div "Black Sofa Set" at bounding box center [245, 106] width 180 height 8
select select "In stock"
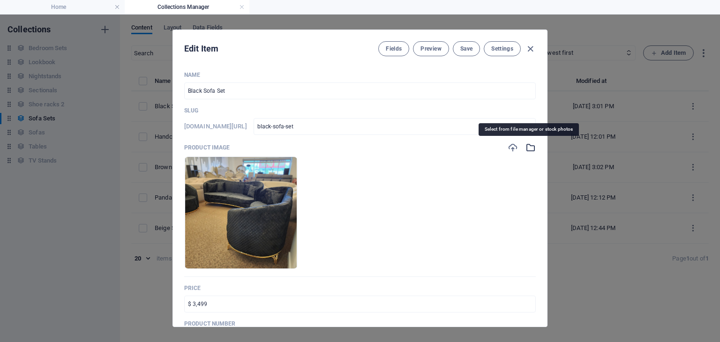
click at [526, 148] on icon "button" at bounding box center [531, 148] width 10 height 10
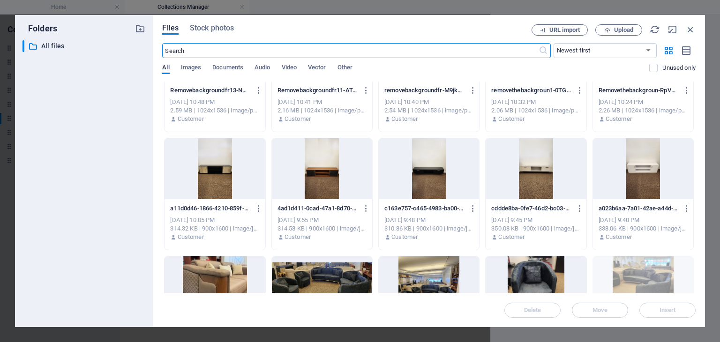
scroll to position [2170, 0]
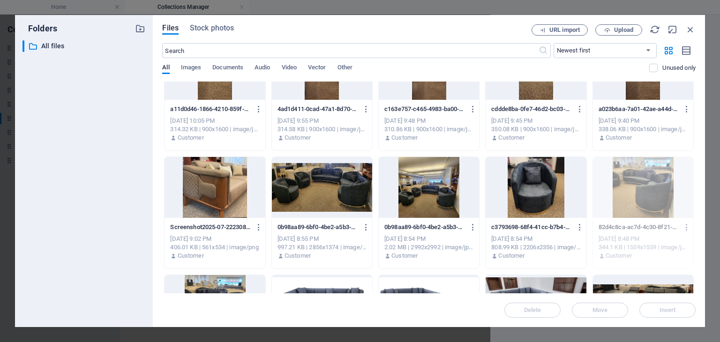
click at [523, 199] on div at bounding box center [536, 187] width 100 height 61
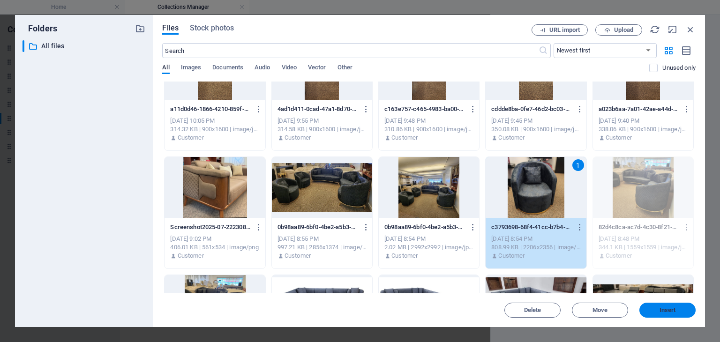
click at [663, 309] on span "Insert" at bounding box center [668, 311] width 16 height 6
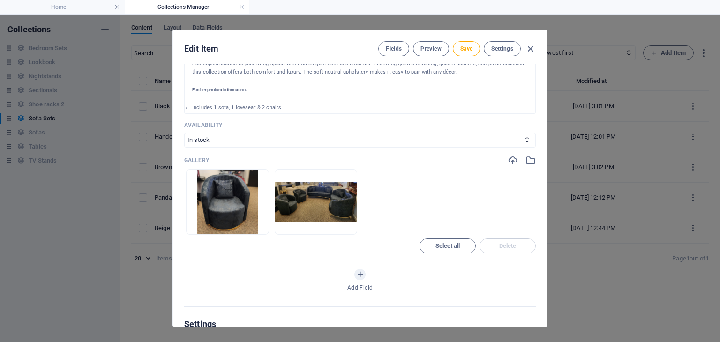
scroll to position [418, 0]
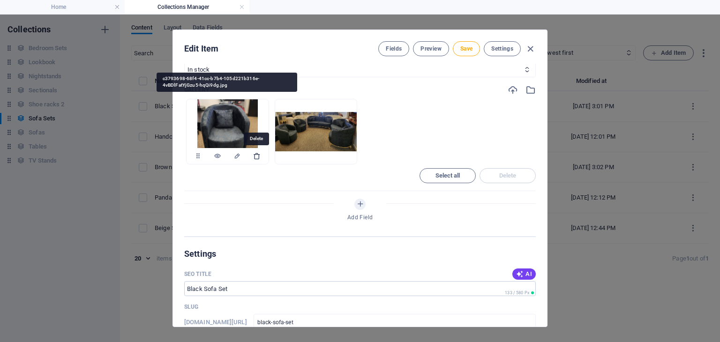
click at [258, 159] on icon "button" at bounding box center [257, 156] width 8 height 8
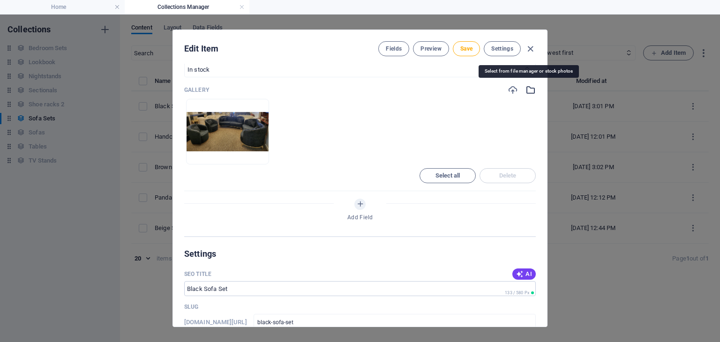
click at [530, 91] on icon "button" at bounding box center [531, 90] width 10 height 10
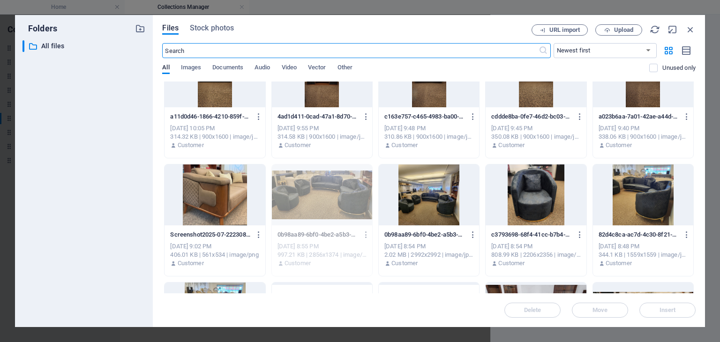
scroll to position [2201, 0]
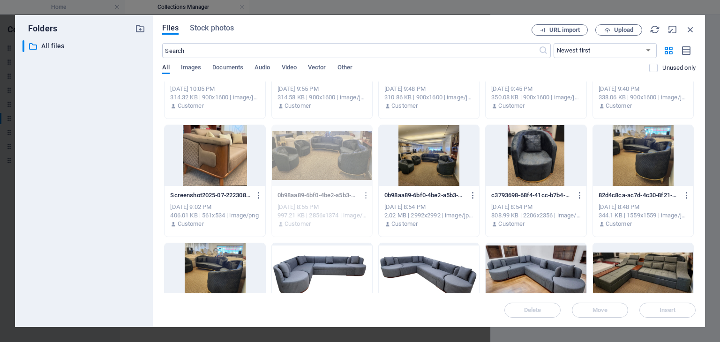
click at [641, 155] on div at bounding box center [643, 155] width 100 height 61
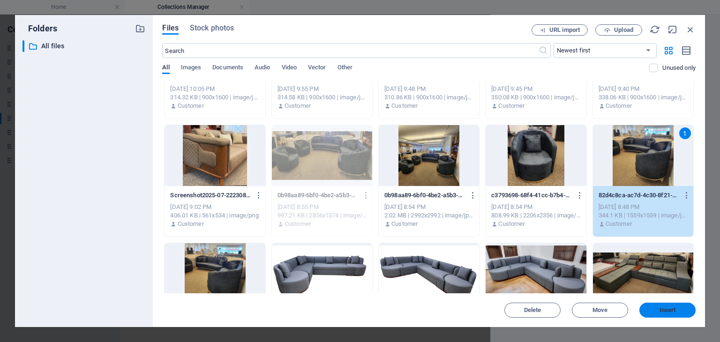
click at [666, 309] on span "Insert" at bounding box center [668, 311] width 16 height 6
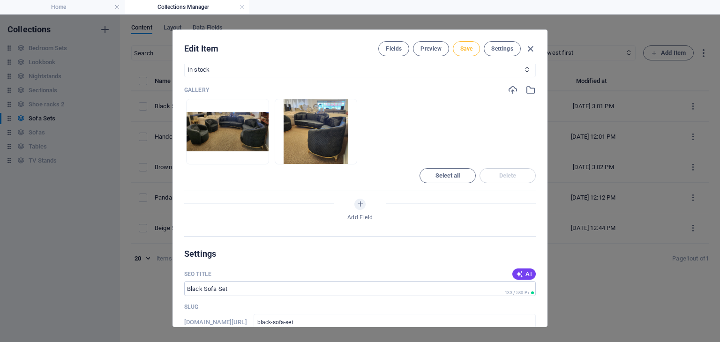
click at [472, 45] on span "Save" at bounding box center [466, 49] width 12 height 8
click at [527, 45] on icon "button" at bounding box center [530, 49] width 11 height 11
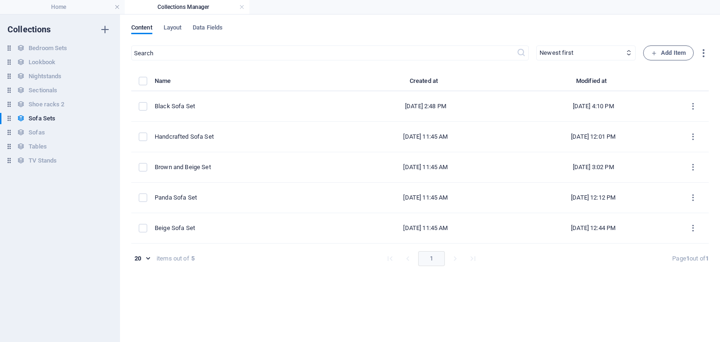
type input "black-sofa-set"
click at [240, 9] on link at bounding box center [242, 7] width 6 height 9
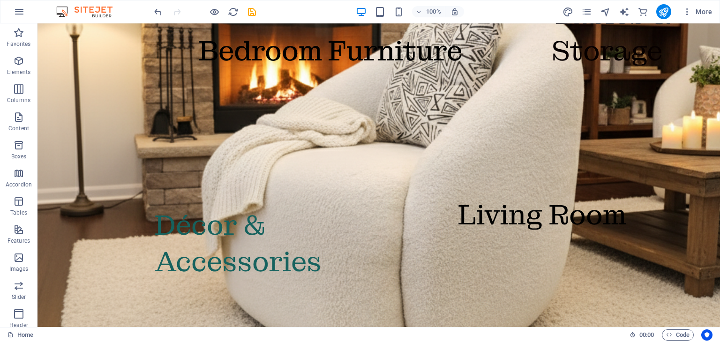
scroll to position [1311, 0]
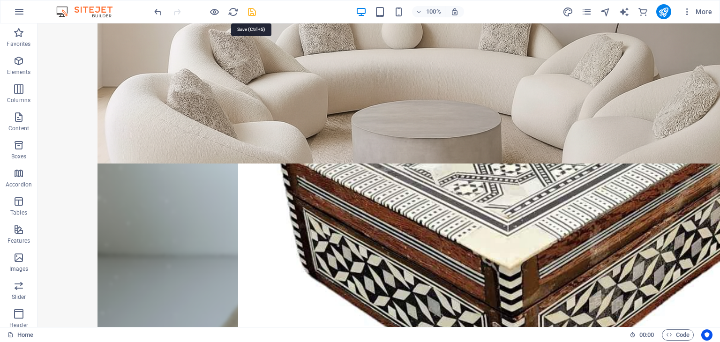
click at [255, 15] on icon "save" at bounding box center [252, 12] width 11 height 11
click at [232, 15] on icon "reload" at bounding box center [233, 12] width 11 height 11
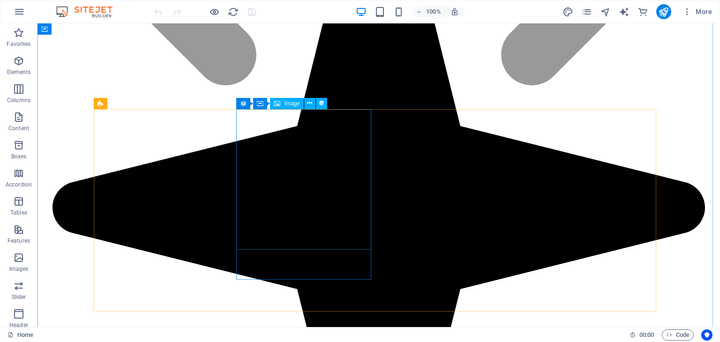
scroll to position [1398, 0]
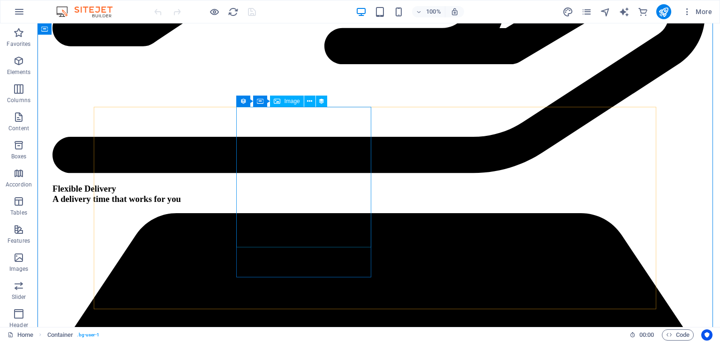
scroll to position [2378, 0]
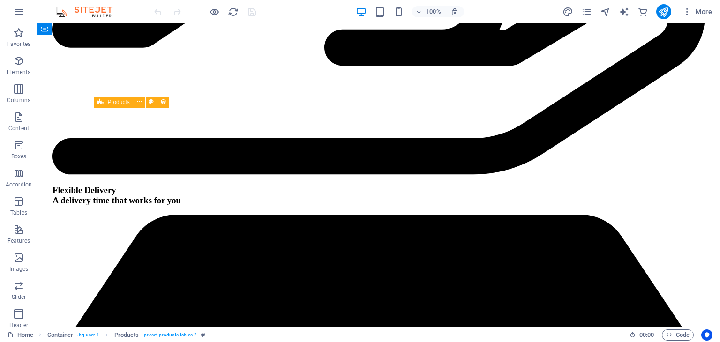
select select "68db4ef79f0dc46d240f7a3a"
select select "createdAt_DESC"
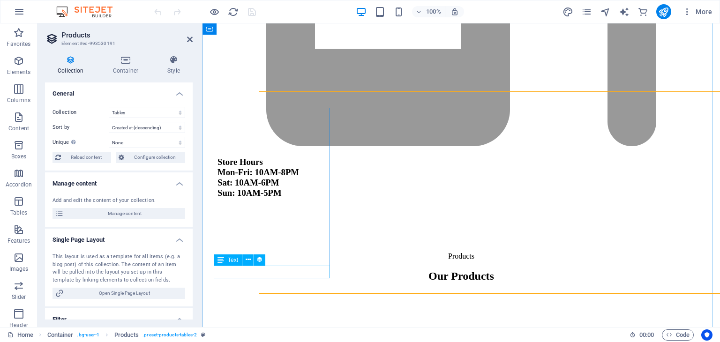
scroll to position [2394, 0]
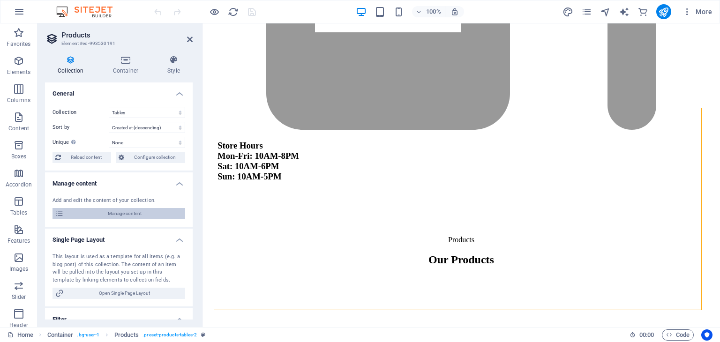
click at [146, 212] on span "Manage content" at bounding box center [125, 213] width 116 height 11
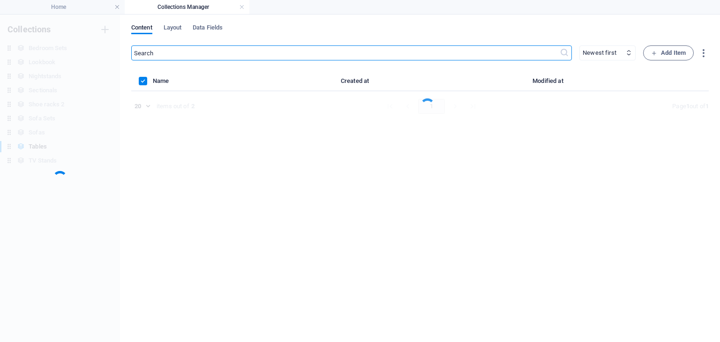
scroll to position [0, 0]
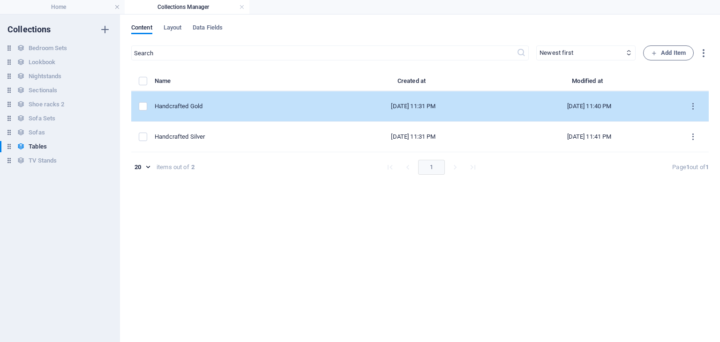
click at [233, 108] on div "Handcrafted Gold" at bounding box center [236, 106] width 163 height 8
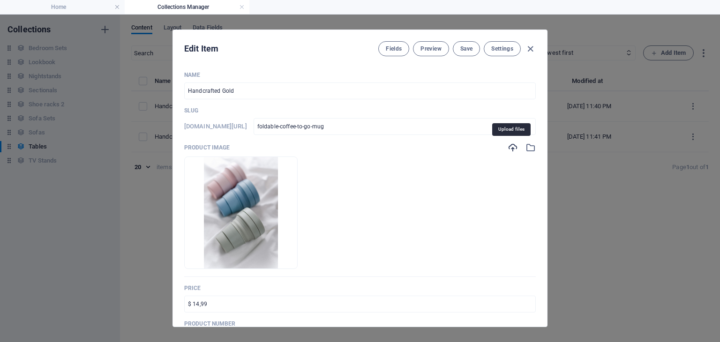
click at [512, 150] on icon "button" at bounding box center [513, 148] width 10 height 10
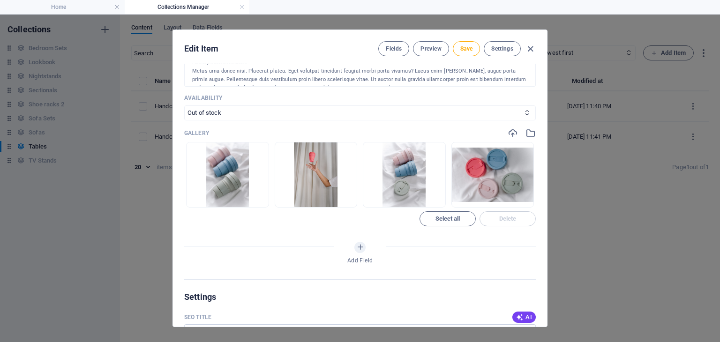
scroll to position [375, 0]
click at [466, 218] on span "Select all" at bounding box center [448, 219] width 48 height 6
click at [488, 220] on span "Delete" at bounding box center [508, 219] width 48 height 6
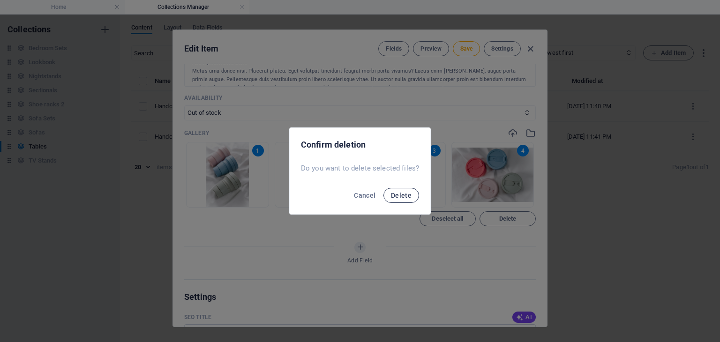
click at [398, 197] on span "Delete" at bounding box center [401, 196] width 21 height 8
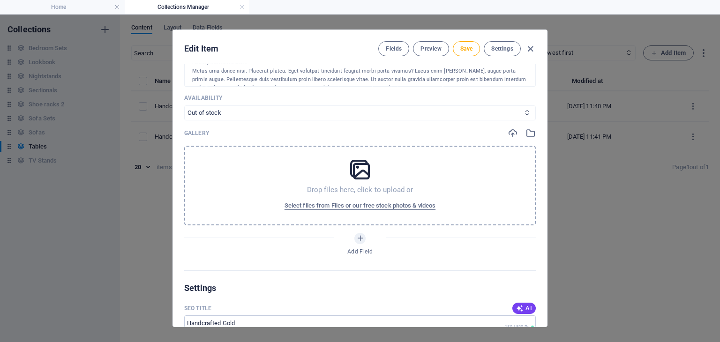
click at [453, 113] on select "In stock Out of stock" at bounding box center [360, 112] width 352 height 15
select select "In stock"
click at [184, 105] on select "In stock Out of stock" at bounding box center [360, 112] width 352 height 15
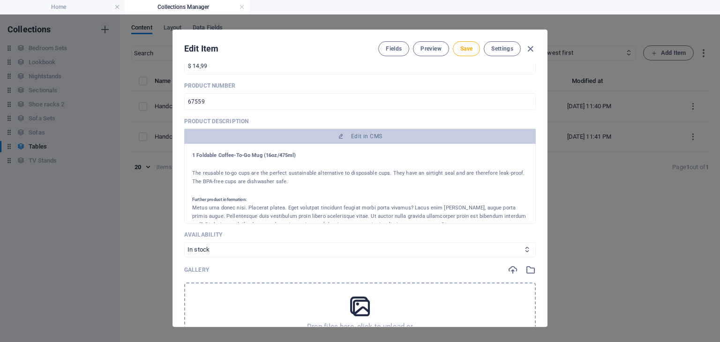
scroll to position [247, 0]
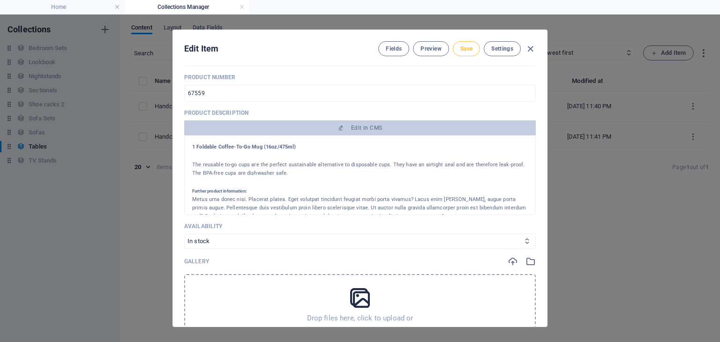
click at [468, 50] on span "Save" at bounding box center [466, 49] width 12 height 8
click at [530, 51] on icon "button" at bounding box center [530, 49] width 11 height 11
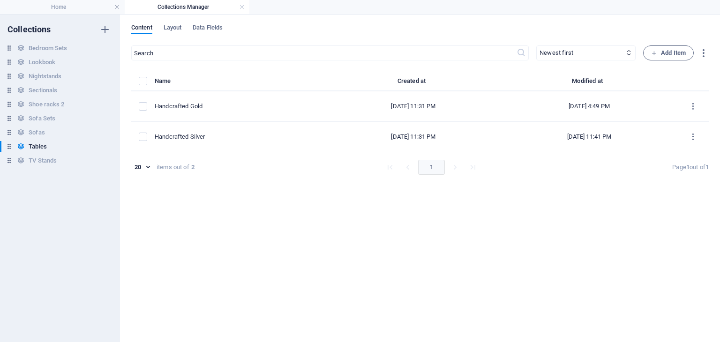
type input "foldable-coffee-to-go-mug"
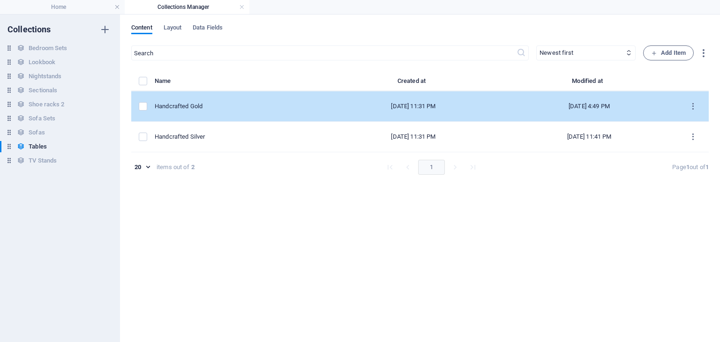
click at [223, 106] on div "Handcrafted Gold" at bounding box center [236, 106] width 163 height 8
select select "In stock"
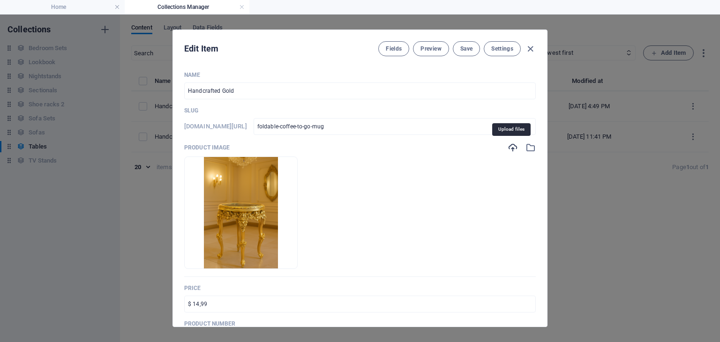
click at [508, 150] on icon "button" at bounding box center [513, 148] width 10 height 10
click at [533, 44] on icon "button" at bounding box center [530, 49] width 11 height 11
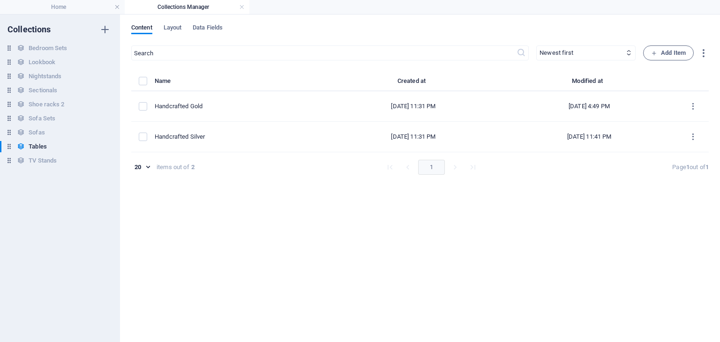
type input "foldable-coffee-to-go-mug"
click at [86, 5] on h4 "Home" at bounding box center [62, 7] width 125 height 10
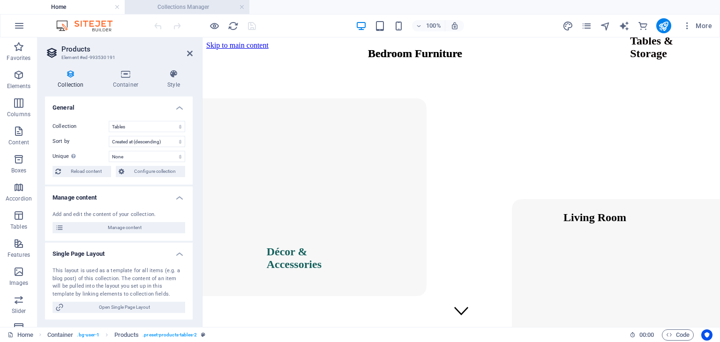
scroll to position [2447, 0]
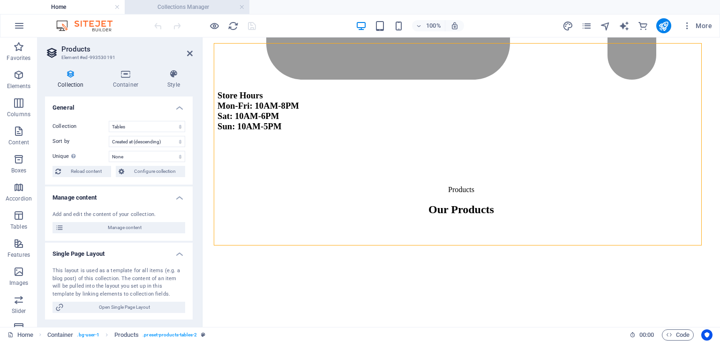
click at [170, 8] on h4 "Collections Manager" at bounding box center [187, 7] width 125 height 10
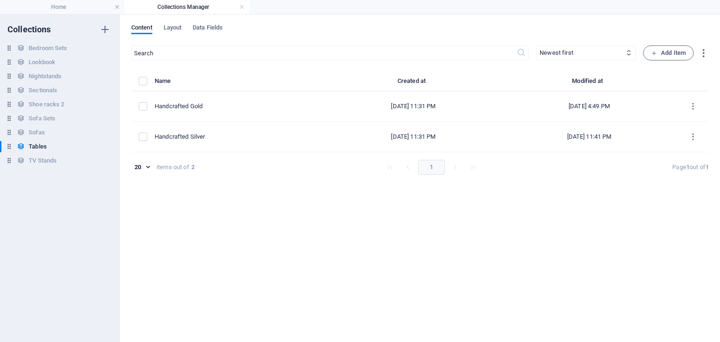
scroll to position [0, 0]
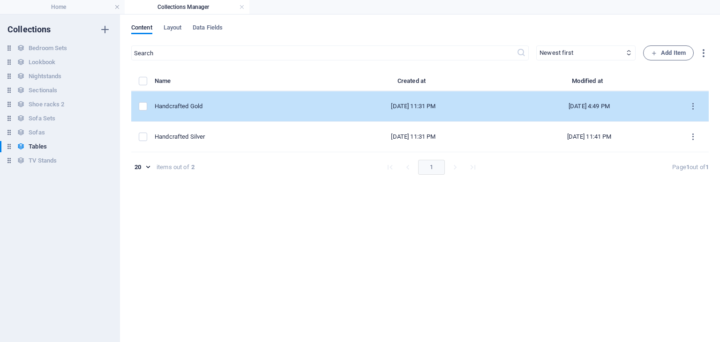
click at [220, 110] on td "Handcrafted Gold" at bounding box center [240, 106] width 171 height 30
select select "In stock"
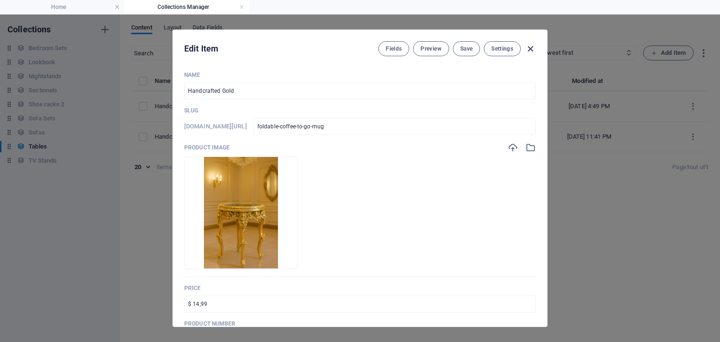
click at [533, 48] on icon "button" at bounding box center [530, 49] width 11 height 11
type input "foldable-coffee-to-go-mug"
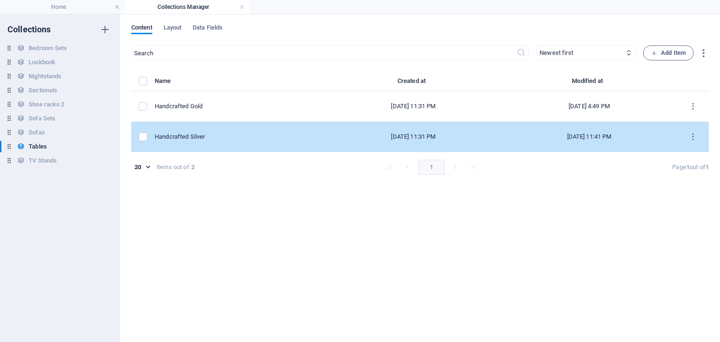
click at [227, 130] on td "Handcrafted Silver" at bounding box center [240, 137] width 171 height 30
select select "In stock"
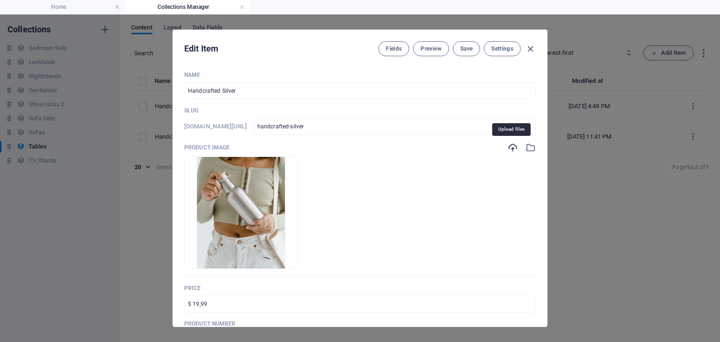
click at [511, 148] on icon "button" at bounding box center [513, 148] width 10 height 10
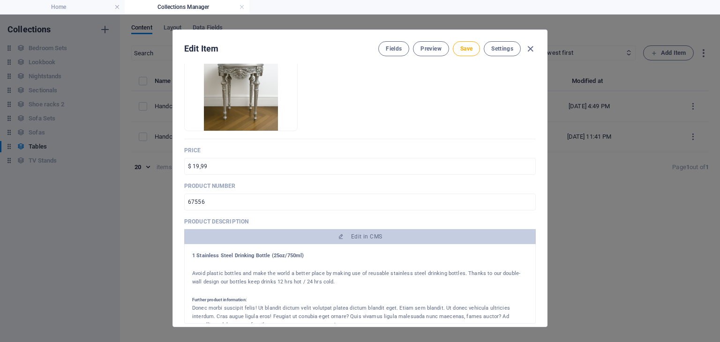
scroll to position [137, 0]
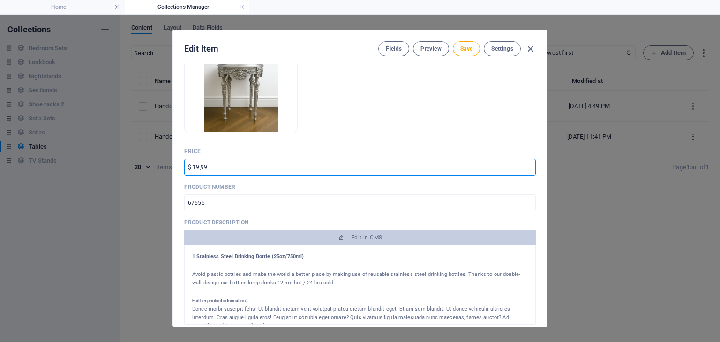
click at [238, 170] on input "$ 19,99" at bounding box center [360, 167] width 352 height 17
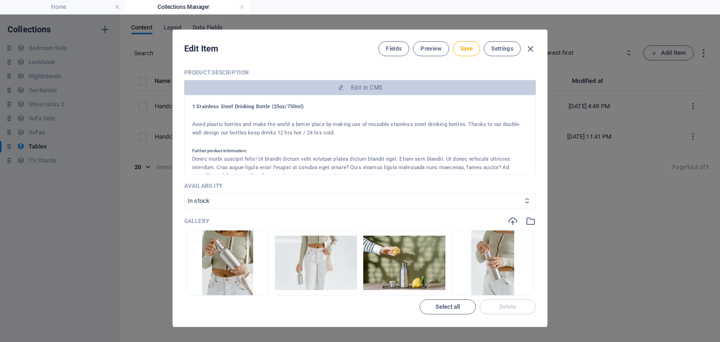
scroll to position [296, 0]
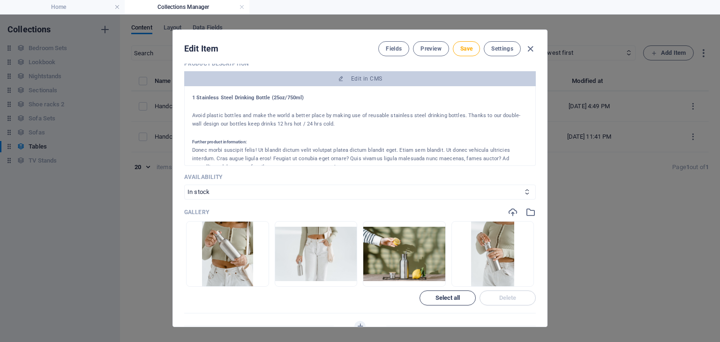
type input "$ 149"
click at [451, 292] on button "Select all" at bounding box center [448, 298] width 56 height 15
click at [506, 295] on span "Delete" at bounding box center [507, 298] width 17 height 6
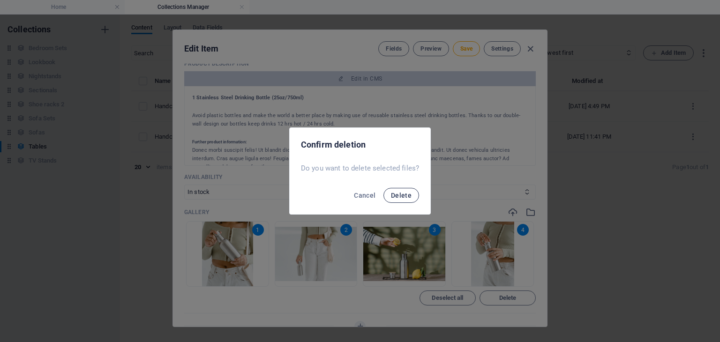
click at [398, 197] on span "Delete" at bounding box center [401, 196] width 21 height 8
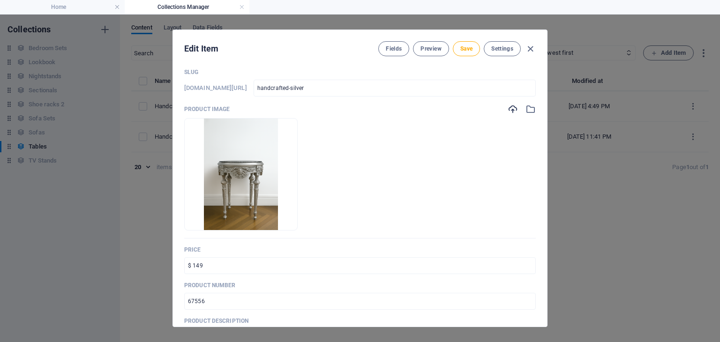
scroll to position [0, 0]
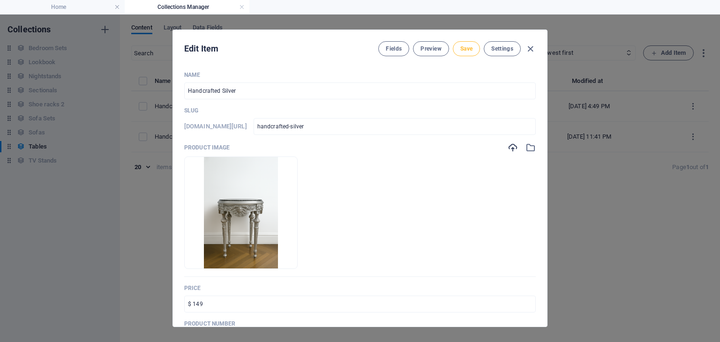
click at [471, 49] on span "Save" at bounding box center [466, 49] width 12 height 8
click at [530, 49] on icon "button" at bounding box center [530, 49] width 11 height 11
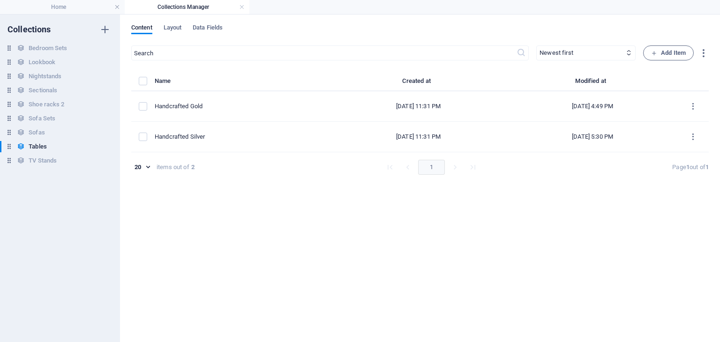
type input "handcrafted-silver"
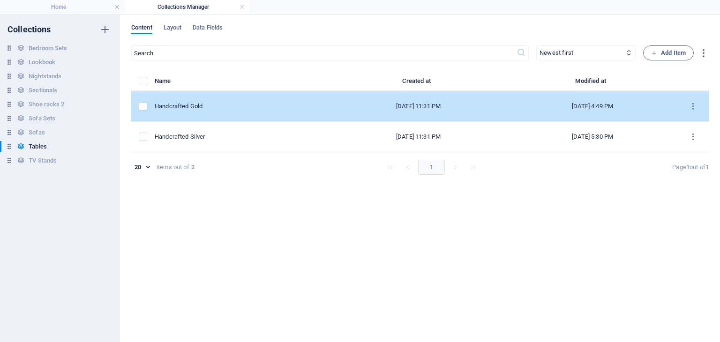
click at [212, 105] on div "Handcrafted Gold" at bounding box center [238, 106] width 167 height 8
select select "In stock"
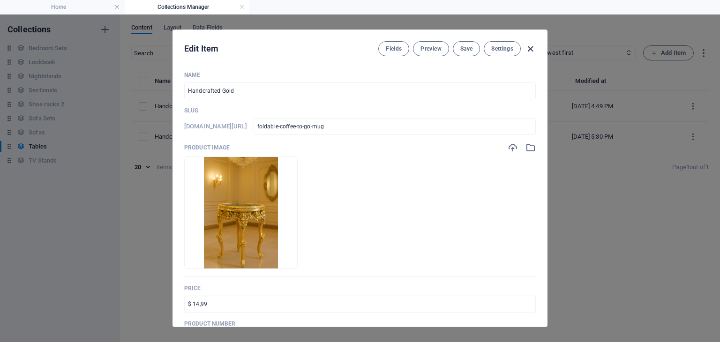
click at [530, 50] on icon "button" at bounding box center [530, 49] width 11 height 11
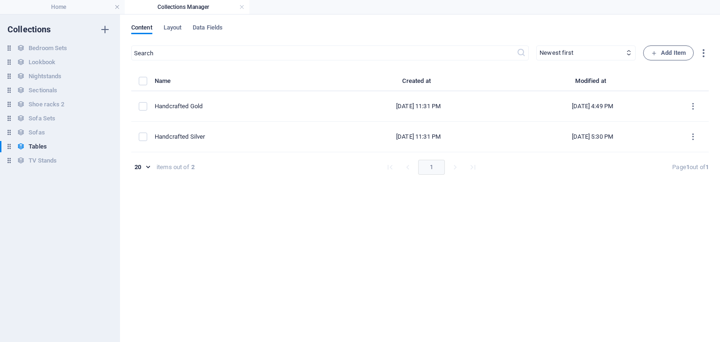
type input "foldable-coffee-to-go-mug"
click at [242, 8] on link at bounding box center [242, 7] width 6 height 9
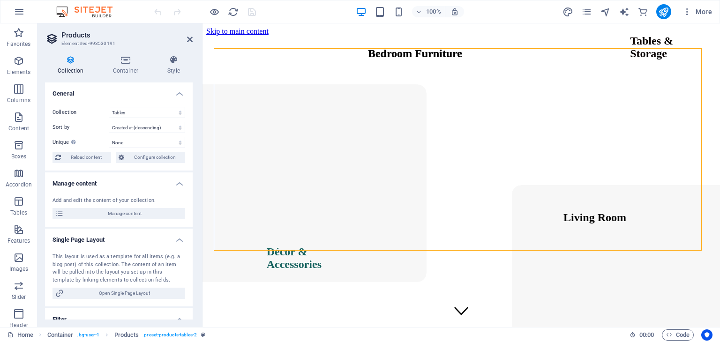
scroll to position [2447, 0]
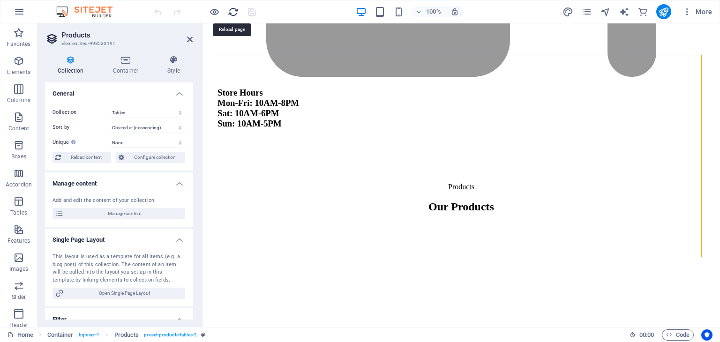
click at [233, 12] on icon "reload" at bounding box center [233, 12] width 11 height 11
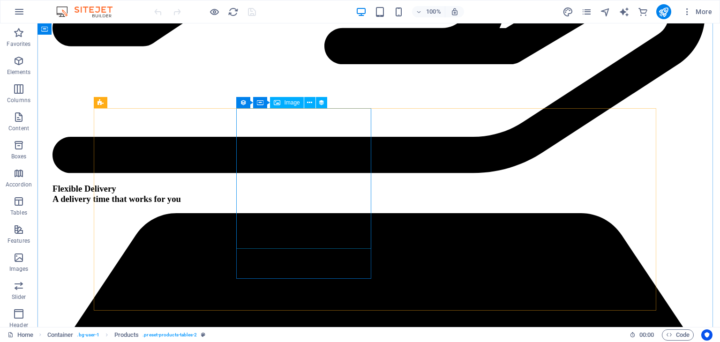
scroll to position [2377, 0]
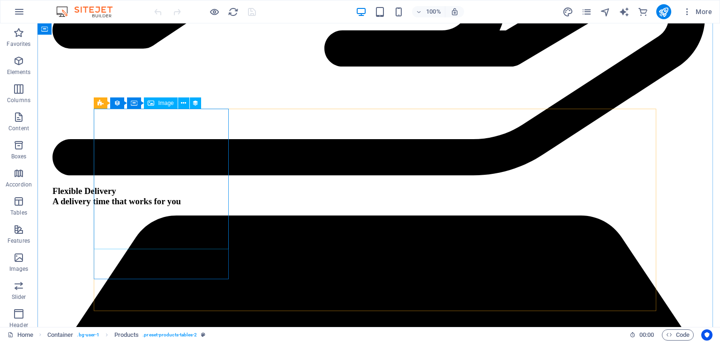
select select "image"
select select "px"
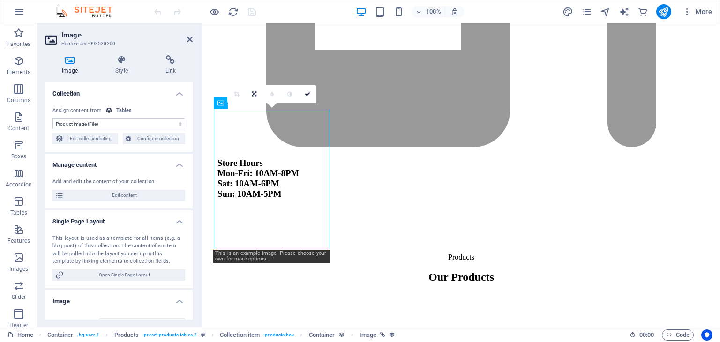
scroll to position [2393, 0]
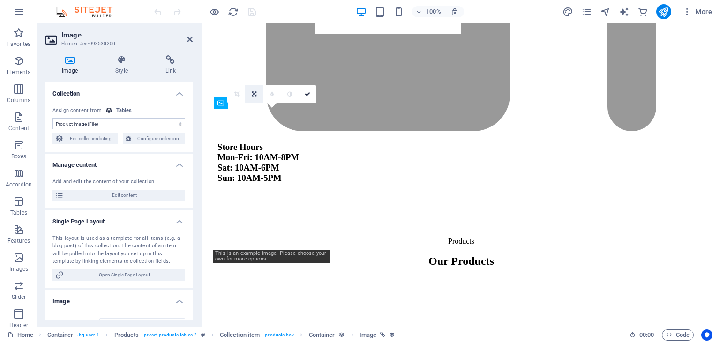
click at [254, 92] on icon at bounding box center [254, 94] width 5 height 6
click at [254, 111] on icon at bounding box center [254, 112] width 6 height 6
click at [308, 91] on icon at bounding box center [308, 94] width 6 height 6
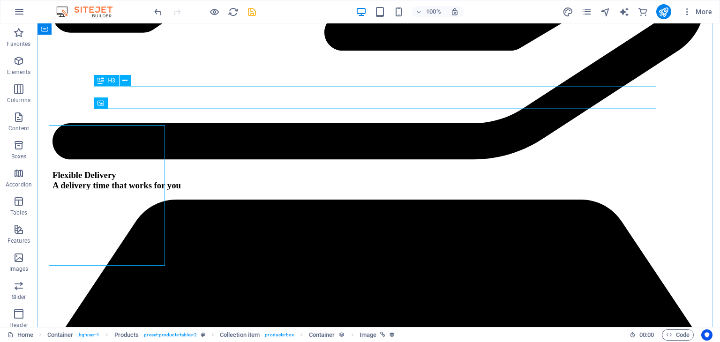
scroll to position [2377, 0]
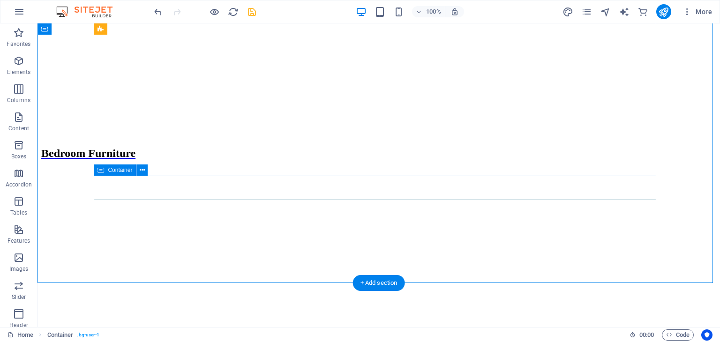
scroll to position [2604, 0]
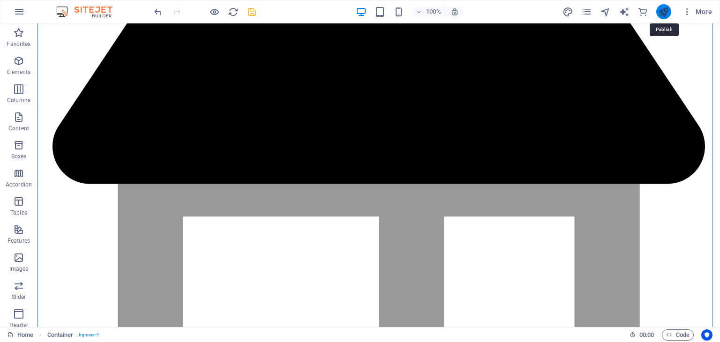
click at [661, 17] on icon "publish" at bounding box center [663, 12] width 11 height 11
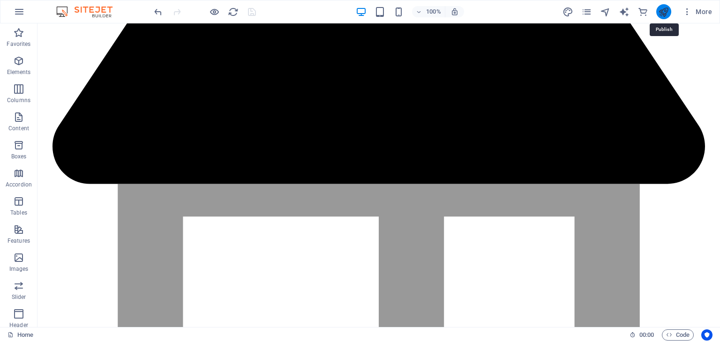
click at [663, 14] on icon "publish" at bounding box center [663, 12] width 11 height 11
